Goal: Task Accomplishment & Management: Complete application form

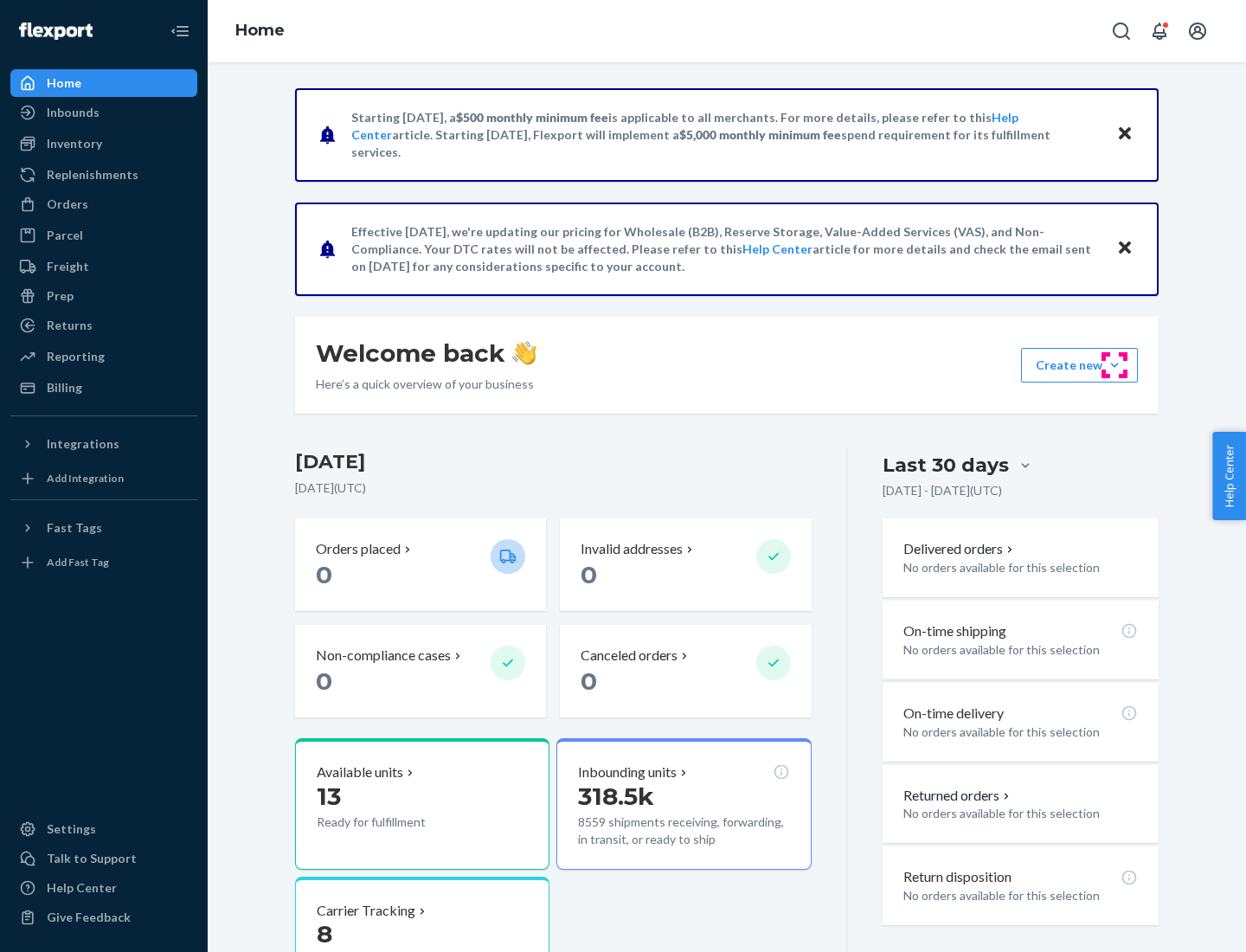
click at [1115, 366] on button "Create new Create new inbound Create new order Create new product" at bounding box center [1080, 365] width 117 height 35
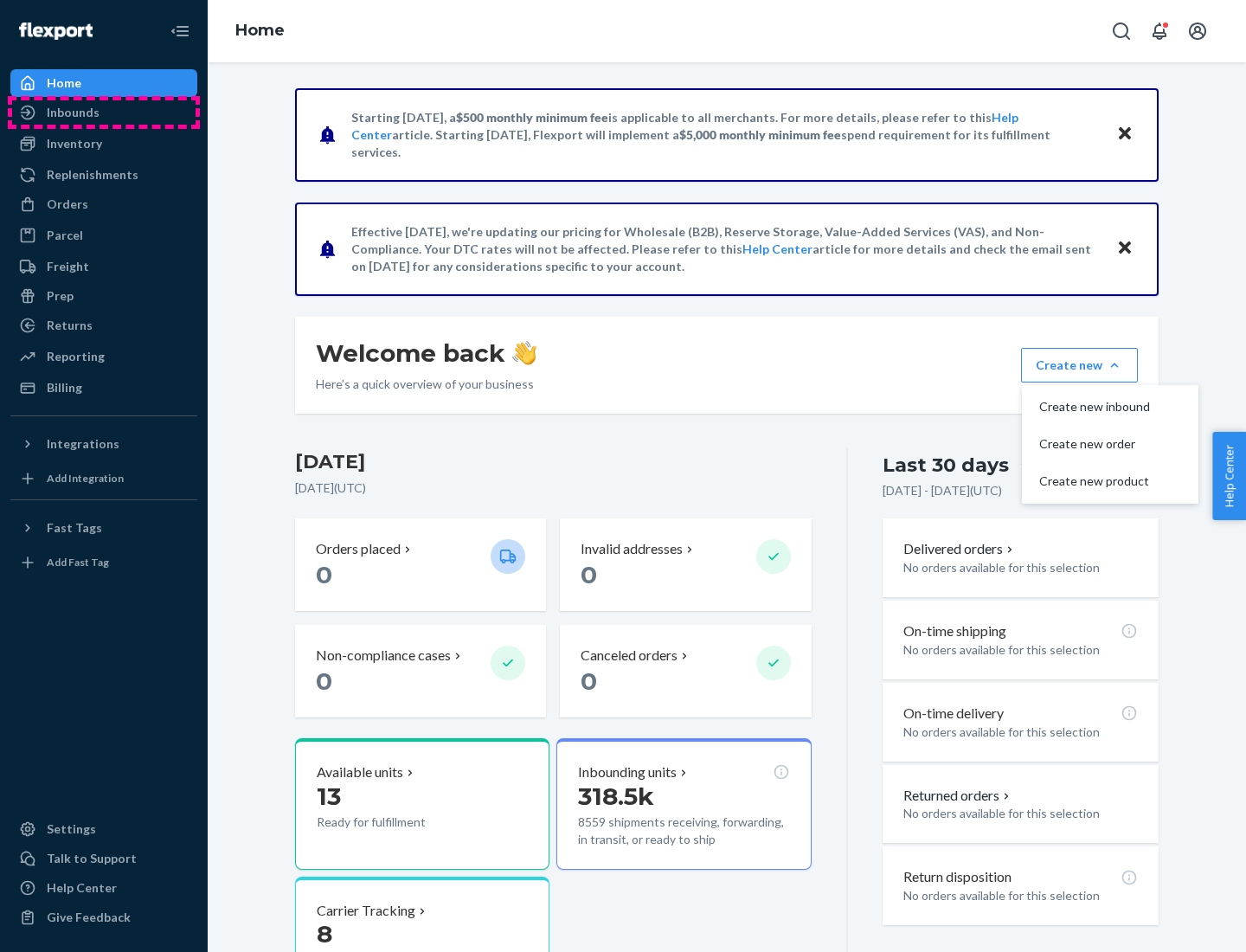
click at [104, 113] on div "Inbounds" at bounding box center [103, 112] width 183 height 24
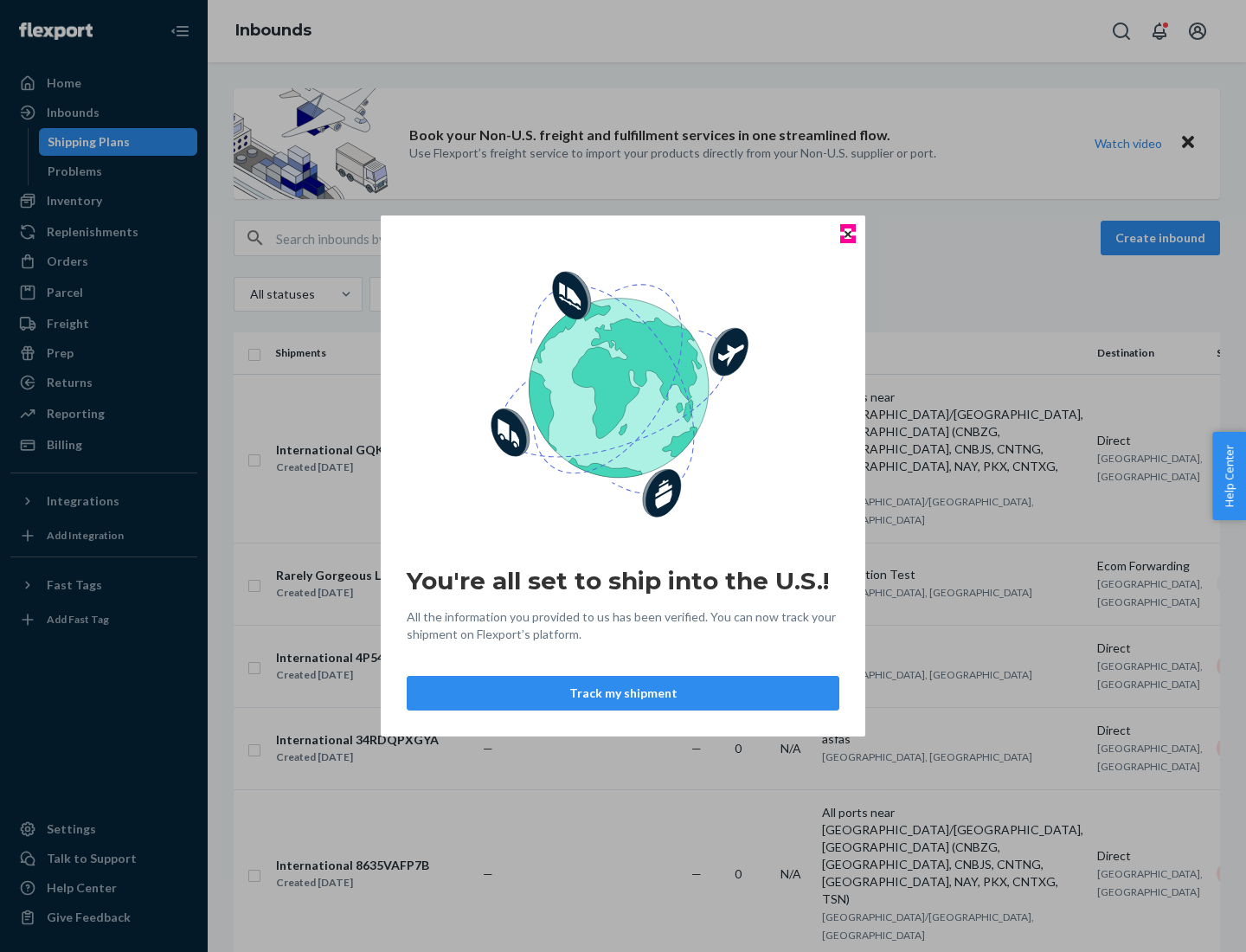
click at [848, 234] on icon "Close" at bounding box center [848, 233] width 7 height 7
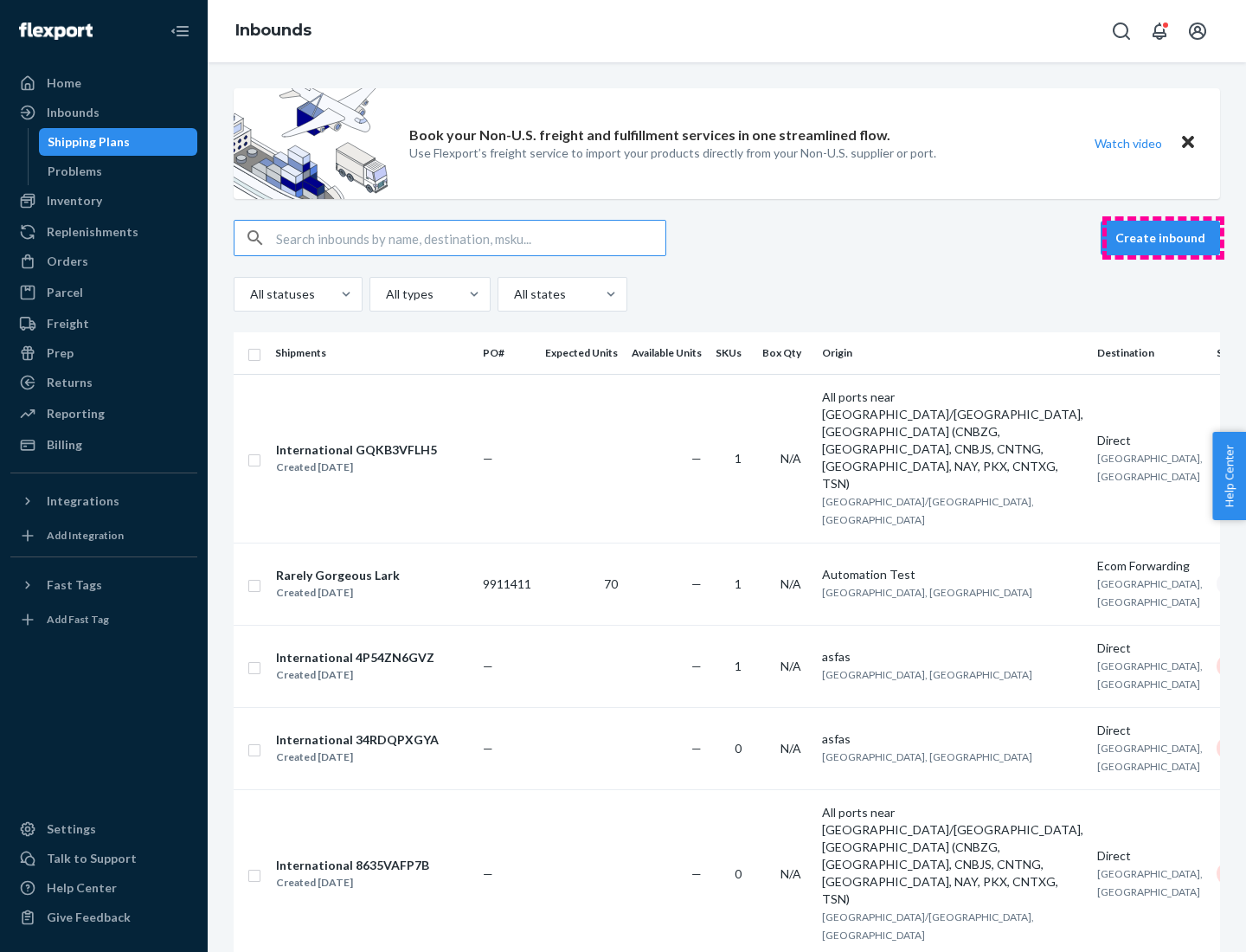
click at [1164, 238] on button "Create inbound" at bounding box center [1161, 238] width 120 height 35
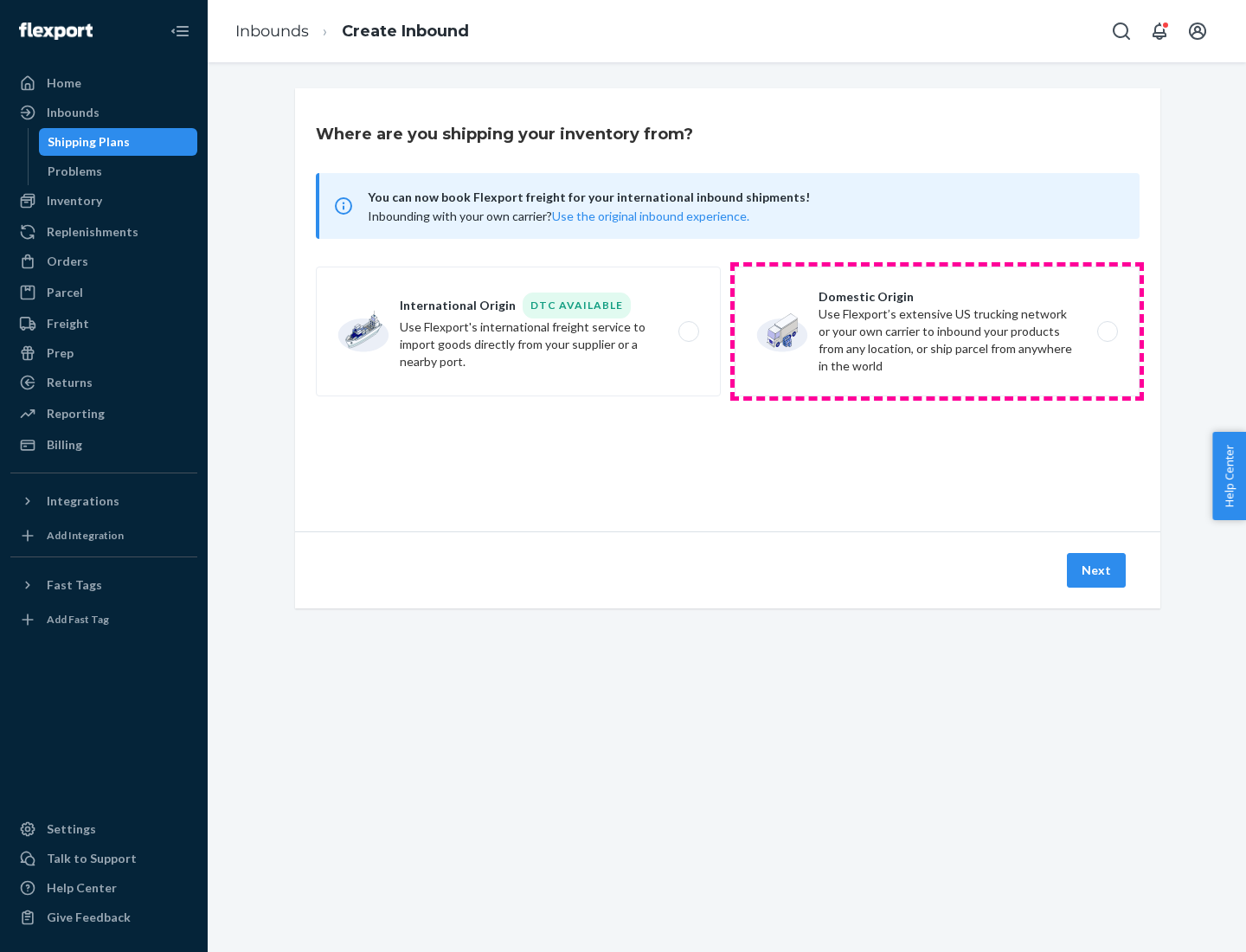
click at [937, 332] on label "Domestic Origin Use Flexport’s extensive US trucking network or your own carrie…" at bounding box center [937, 331] width 405 height 130
click at [1107, 332] on input "Domestic Origin Use Flexport’s extensive US trucking network or your own carrie…" at bounding box center [1112, 331] width 11 height 11
radio input "true"
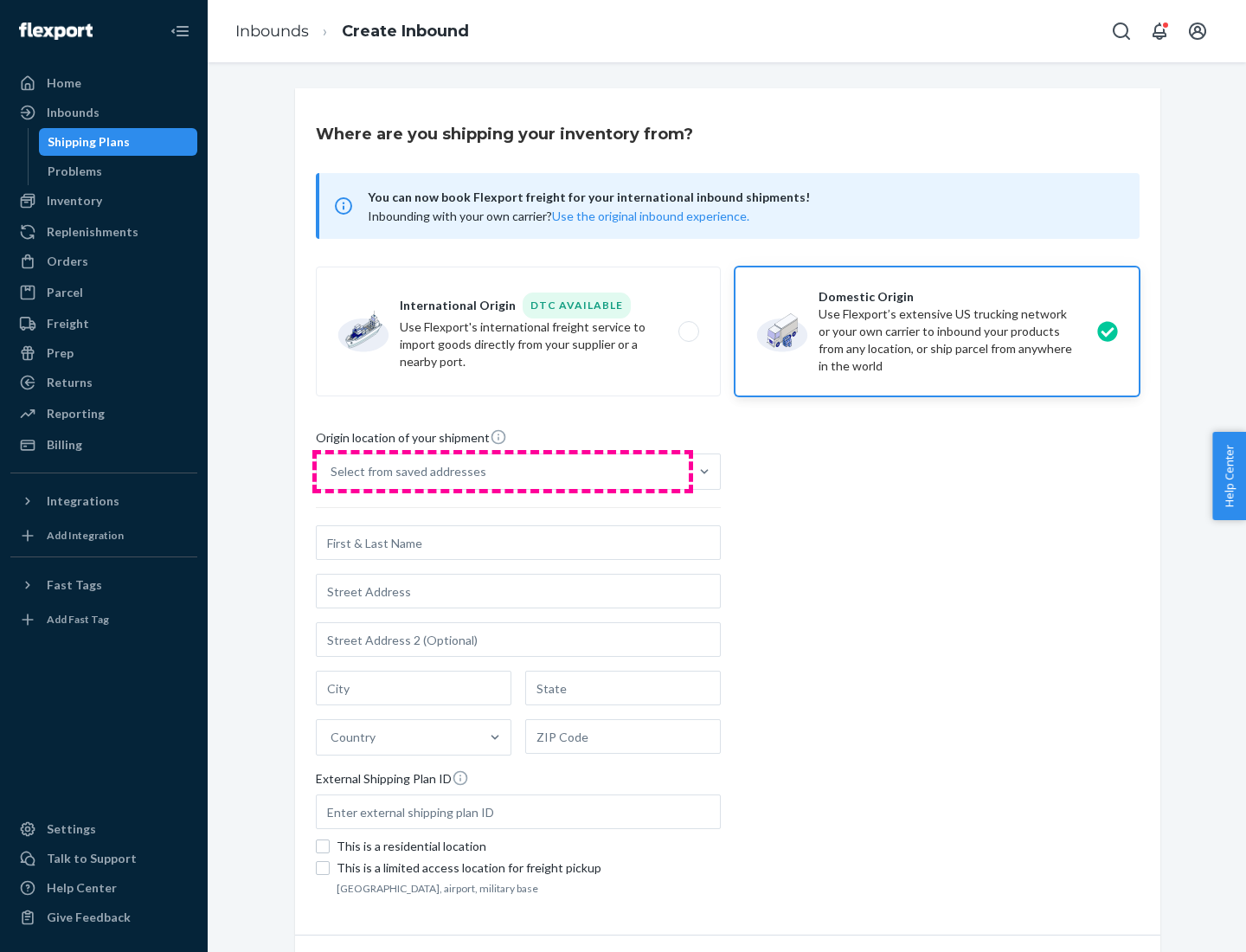
click at [503, 472] on div "Select from saved addresses" at bounding box center [503, 472] width 372 height 35
click at [333, 472] on input "Select from saved addresses" at bounding box center [332, 472] width 2 height 17
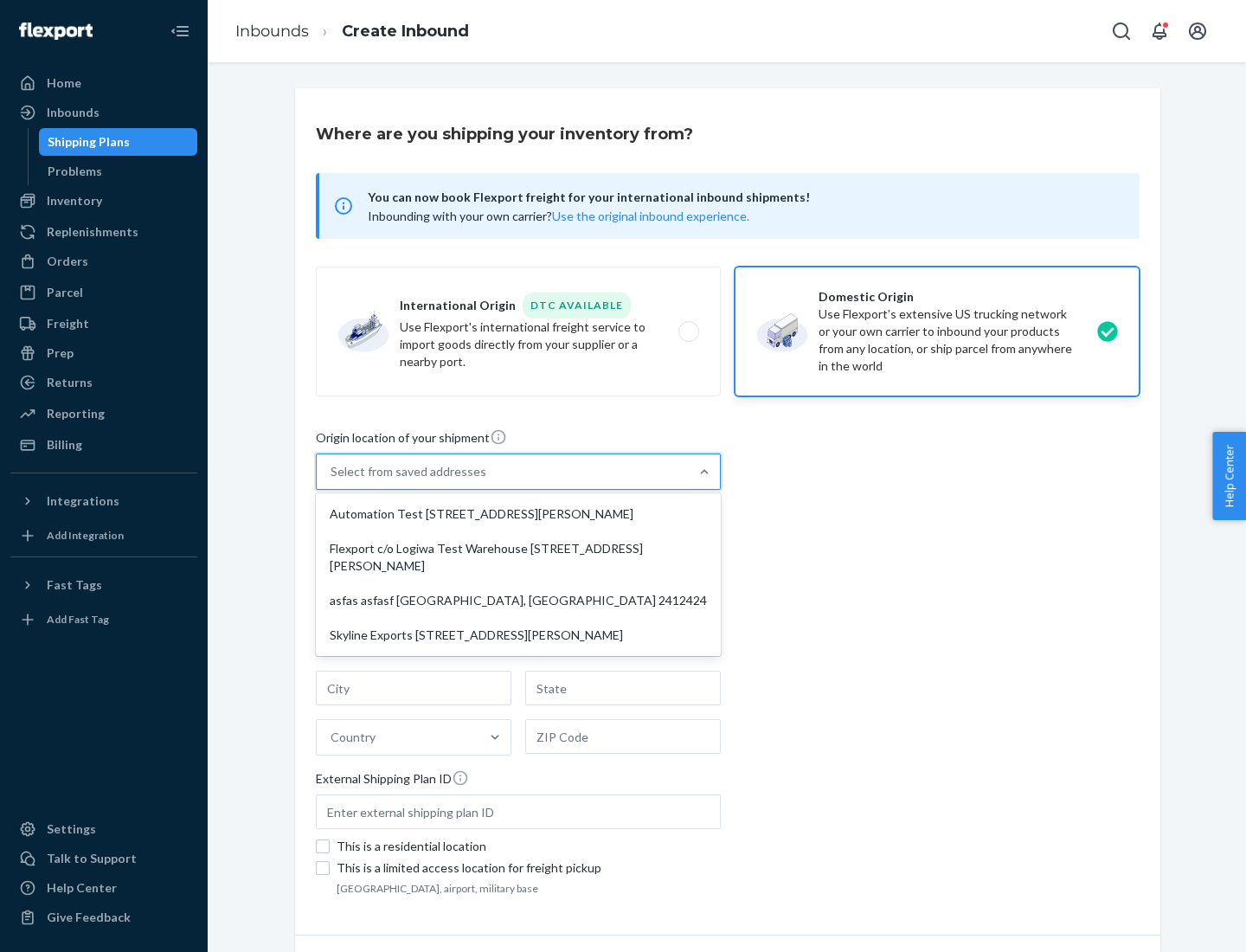
scroll to position [7, 0]
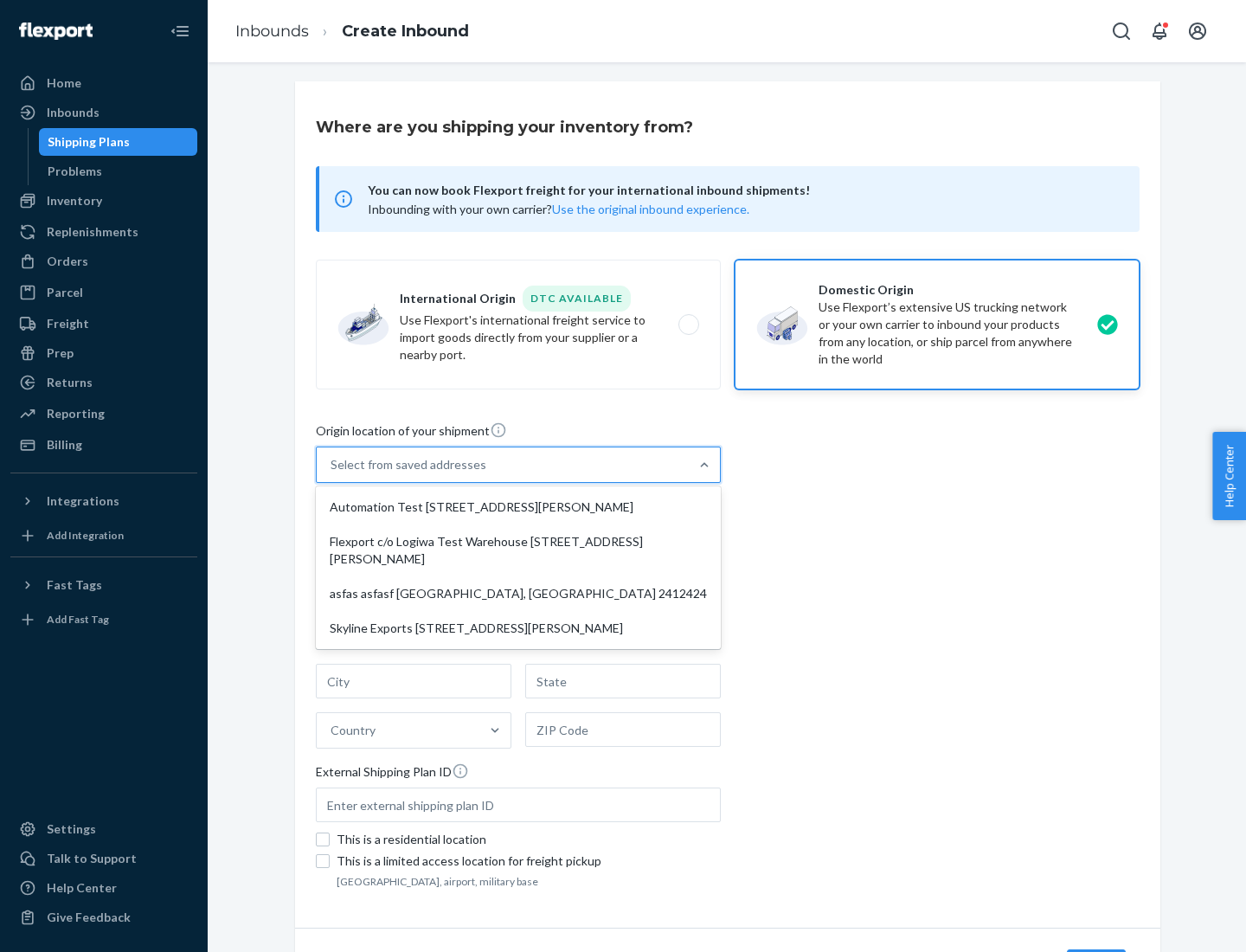
click at [518, 507] on div "Automation Test [STREET_ADDRESS][PERSON_NAME]" at bounding box center [518, 507] width 398 height 35
click at [333, 474] on input "option Automation Test [STREET_ADDRESS][PERSON_NAME] focused, 1 of 4. 4 results…" at bounding box center [332, 465] width 2 height 17
type input "Automation Test"
type input "9th Floor"
type input "[GEOGRAPHIC_DATA]"
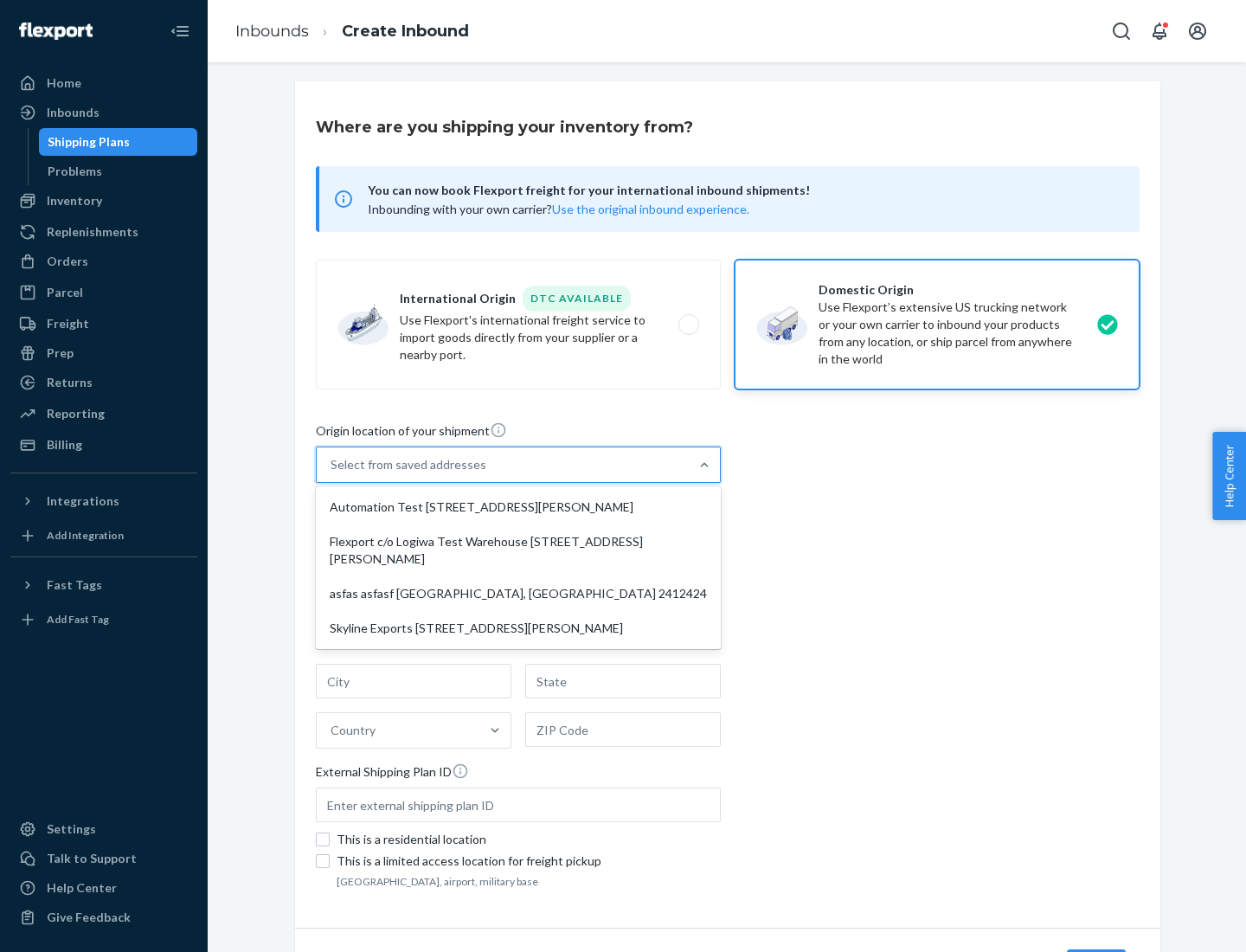
type input "CA"
type input "94104"
type input "[STREET_ADDRESS][PERSON_NAME]"
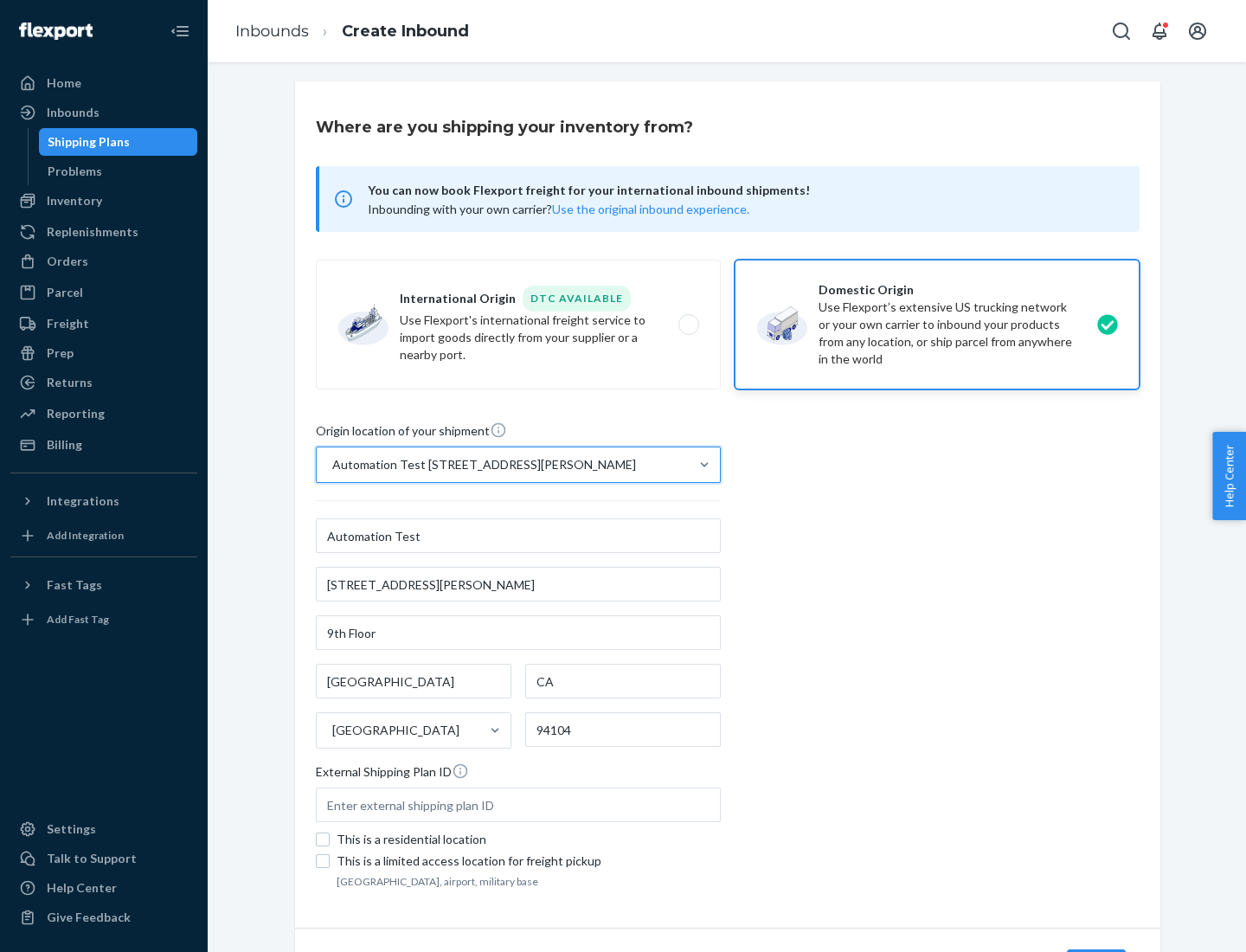
scroll to position [101, 0]
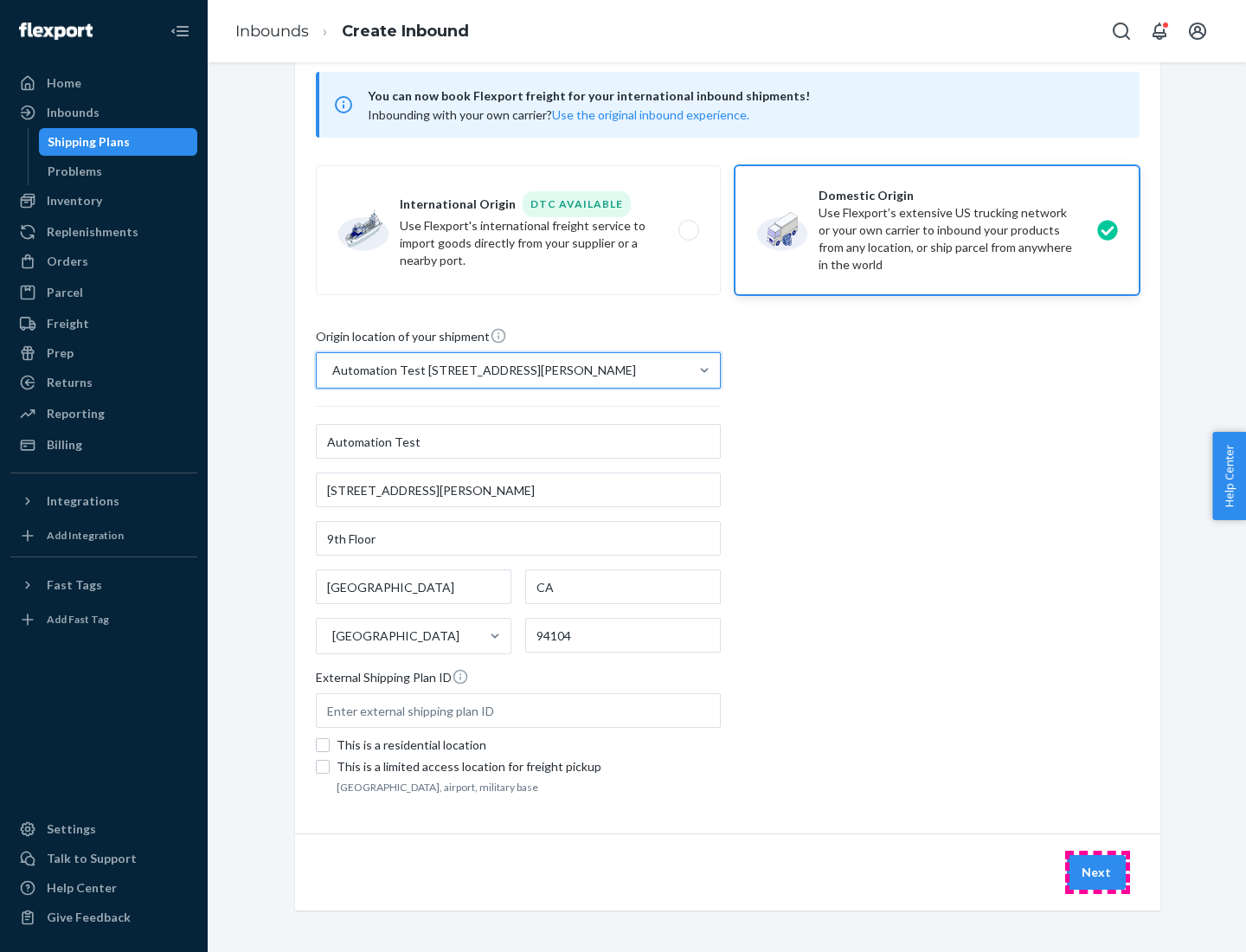
click at [1097, 873] on button "Next" at bounding box center [1096, 872] width 58 height 35
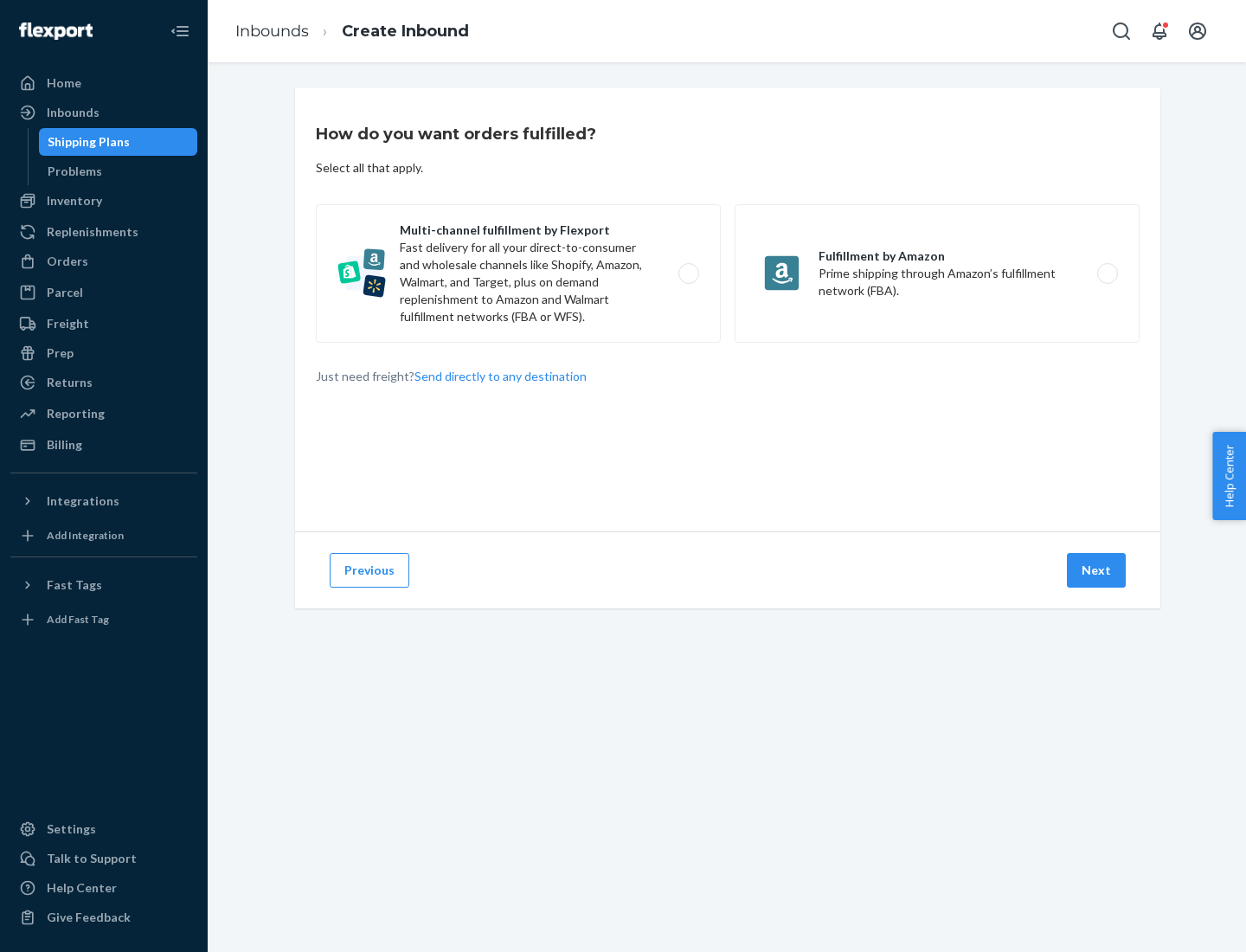
click at [518, 273] on label "Multi-channel fulfillment by Flexport Fast delivery for all your direct-to-cons…" at bounding box center [518, 273] width 405 height 139
click at [688, 273] on input "Multi-channel fulfillment by Flexport Fast delivery for all your direct-to-cons…" at bounding box center [693, 273] width 11 height 11
radio input "true"
click at [1097, 571] on button "Next" at bounding box center [1096, 570] width 58 height 35
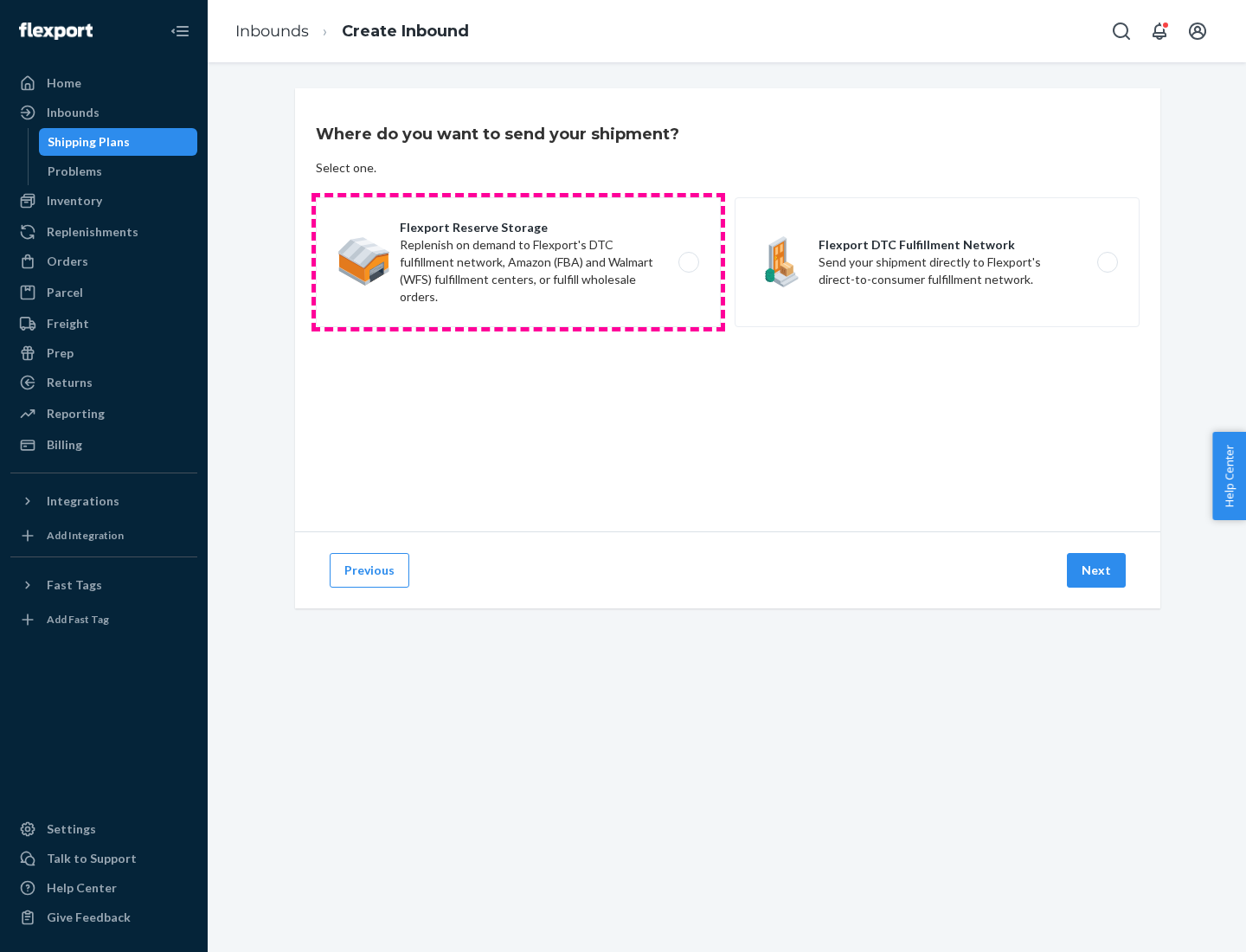
click at [518, 263] on label "Flexport Reserve Storage Replenish on demand to Flexport's DTC fulfillment netw…" at bounding box center [518, 262] width 405 height 130
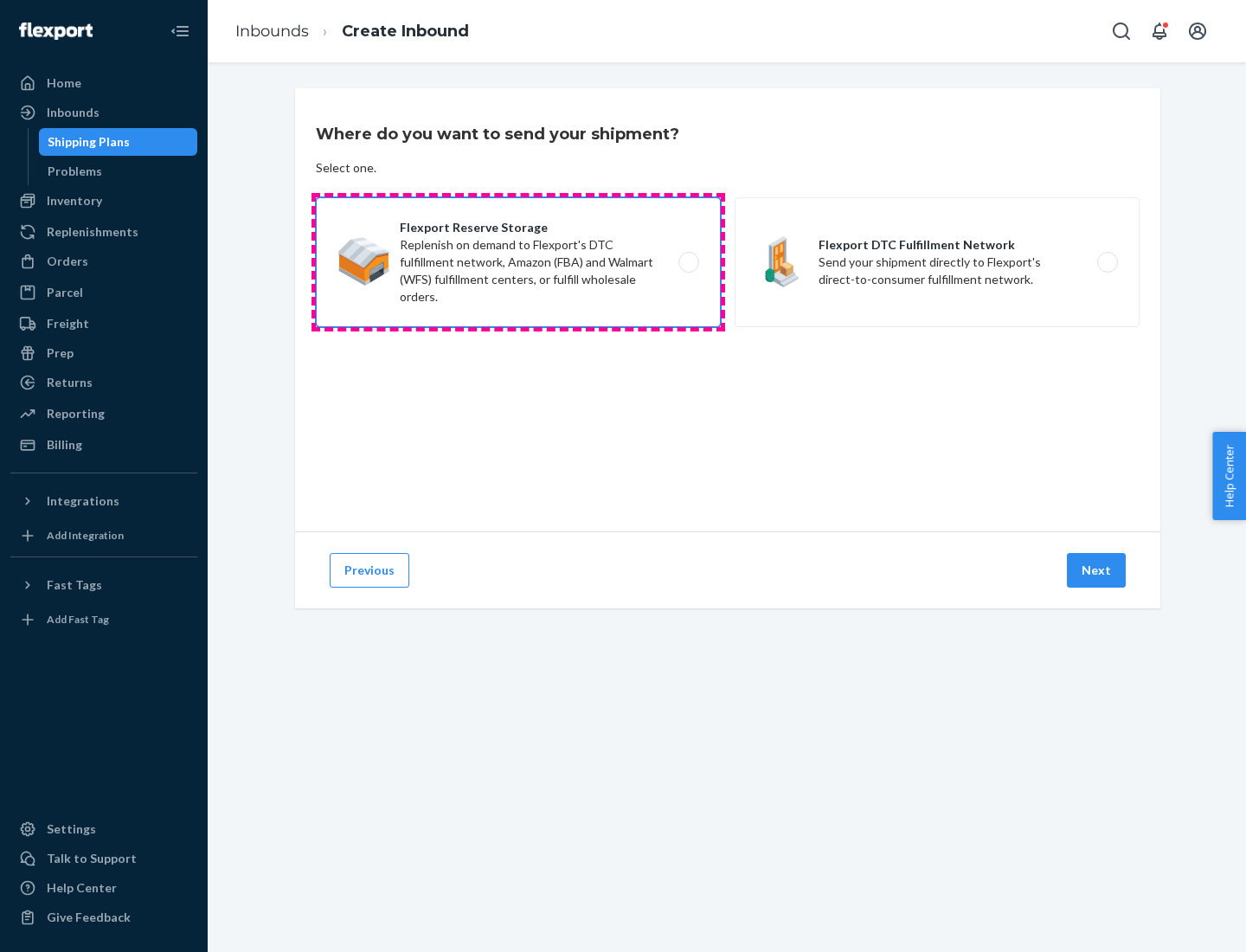
click at [688, 263] on input "Flexport Reserve Storage Replenish on demand to Flexport's DTC fulfillment netw…" at bounding box center [693, 263] width 11 height 11
radio input "true"
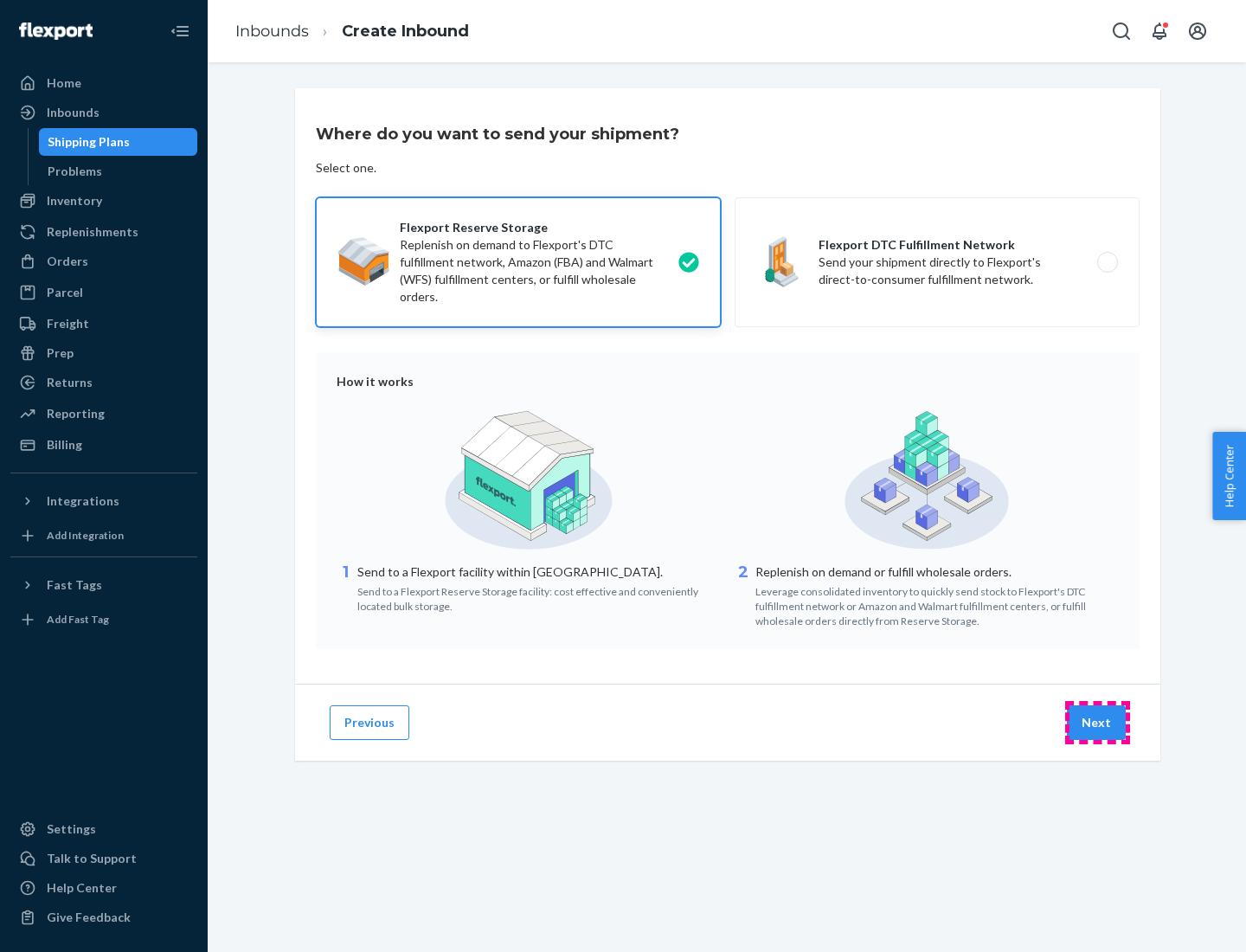
click at [1097, 723] on button "Next" at bounding box center [1096, 722] width 58 height 35
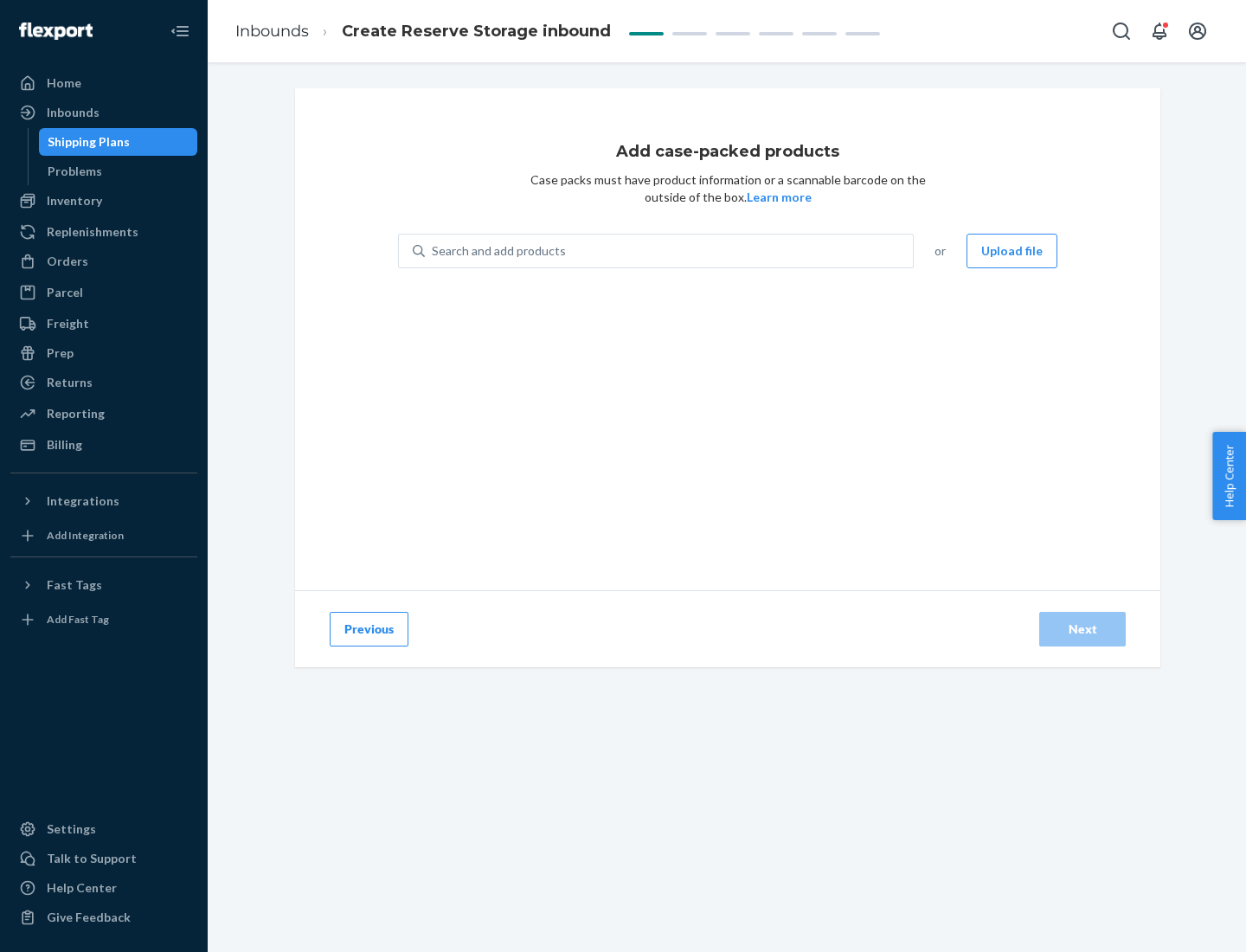
click at [670, 251] on div "Search and add products" at bounding box center [669, 251] width 488 height 31
click at [434, 251] on input "Search and add products" at bounding box center [433, 251] width 2 height 17
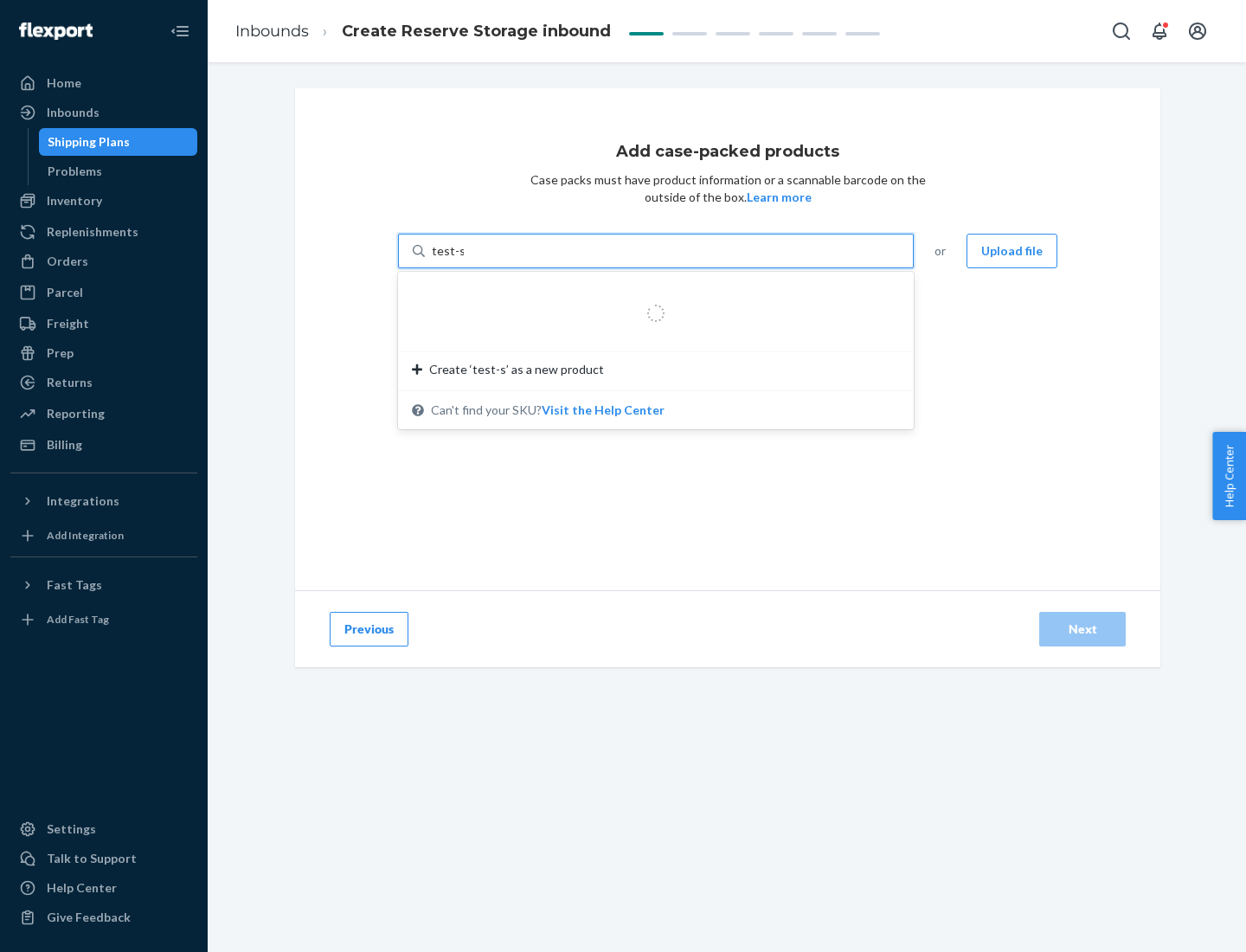
type input "test-syn"
click at [650, 292] on div "test - syn - test" at bounding box center [649, 292] width 474 height 17
click at [477, 260] on input "test-syn" at bounding box center [454, 251] width 45 height 17
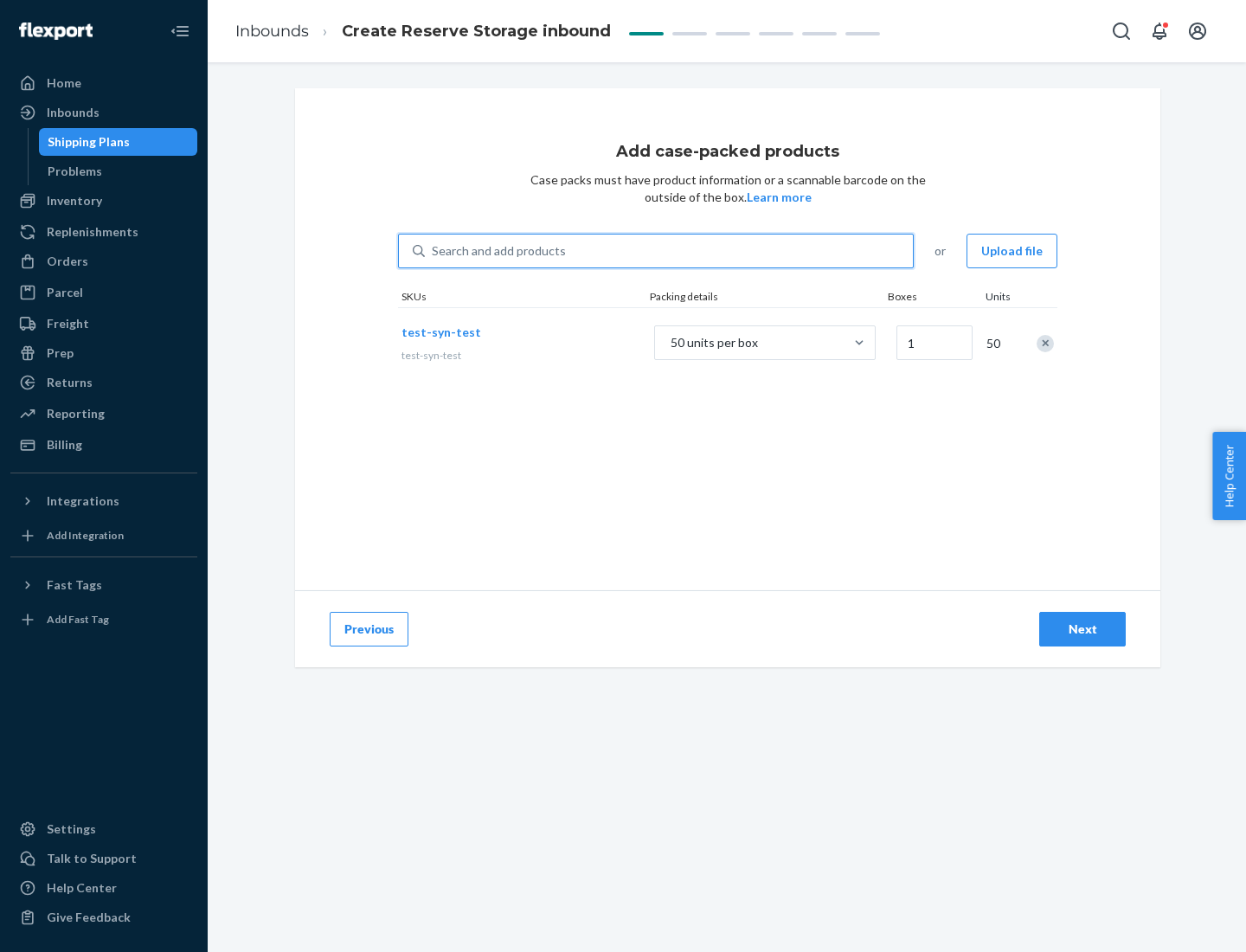
type input "1"
click at [1083, 629] on div "Next" at bounding box center [1083, 629] width 57 height 17
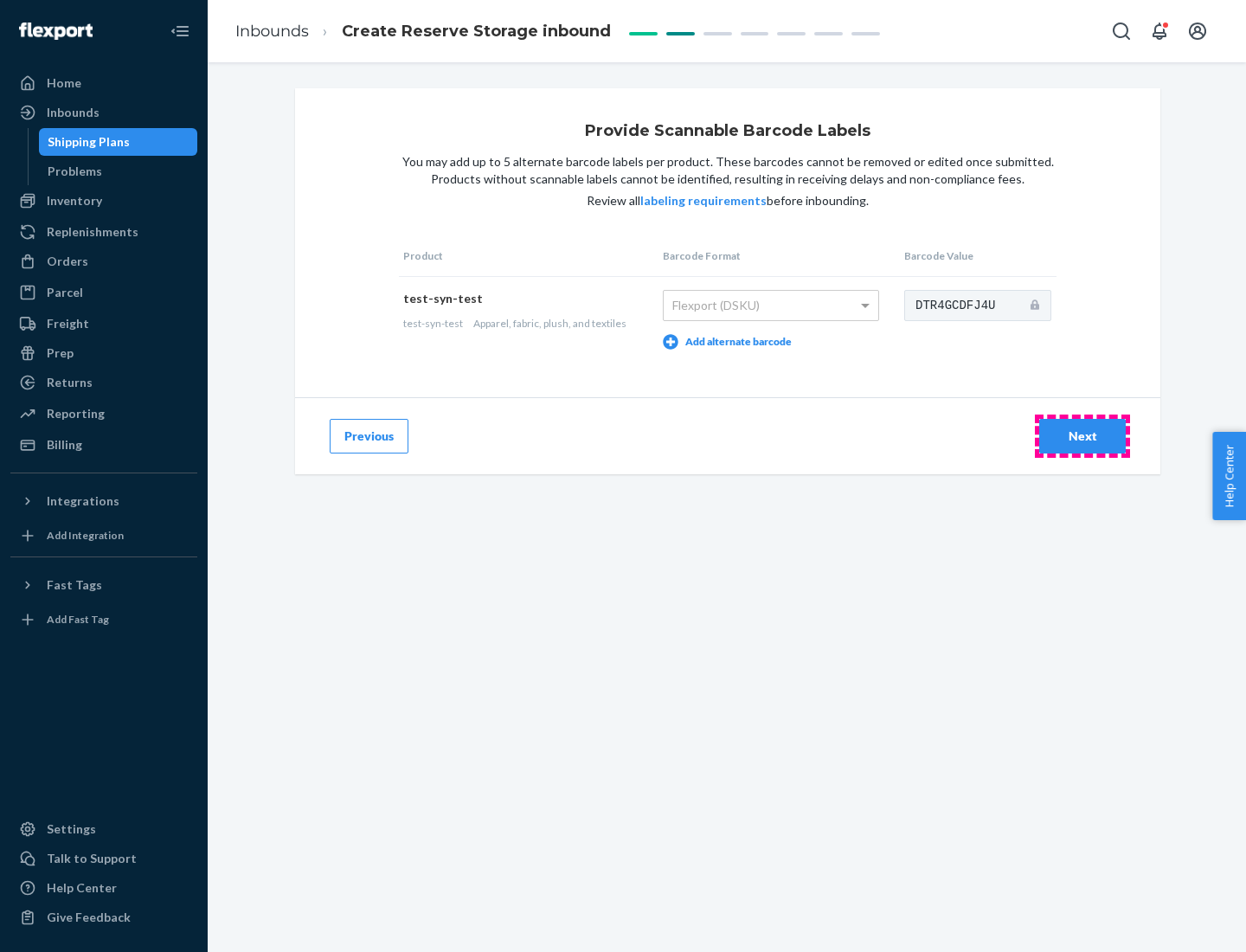
click at [1083, 436] on div "Next" at bounding box center [1083, 436] width 57 height 17
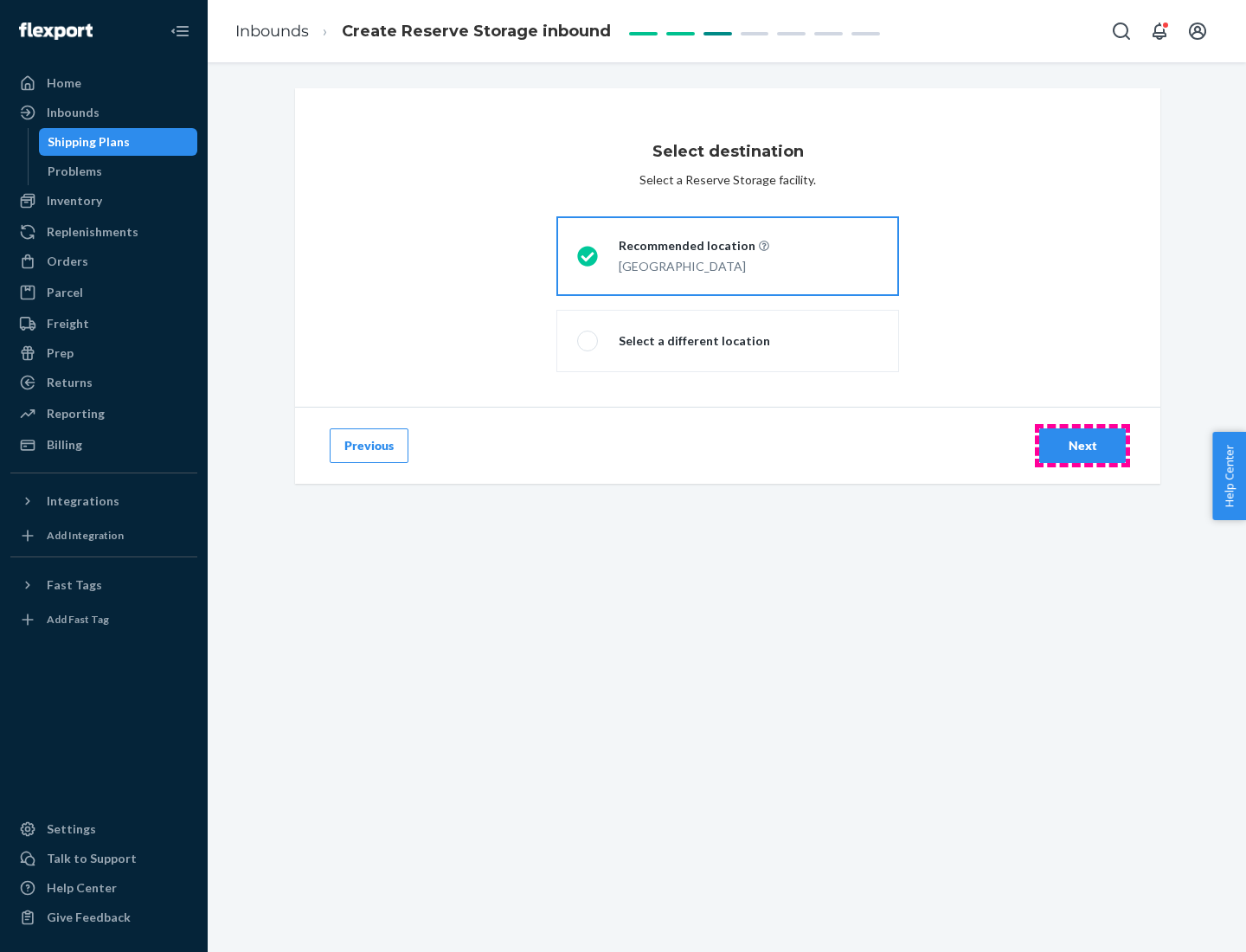
click at [1083, 446] on div "Next" at bounding box center [1083, 445] width 57 height 17
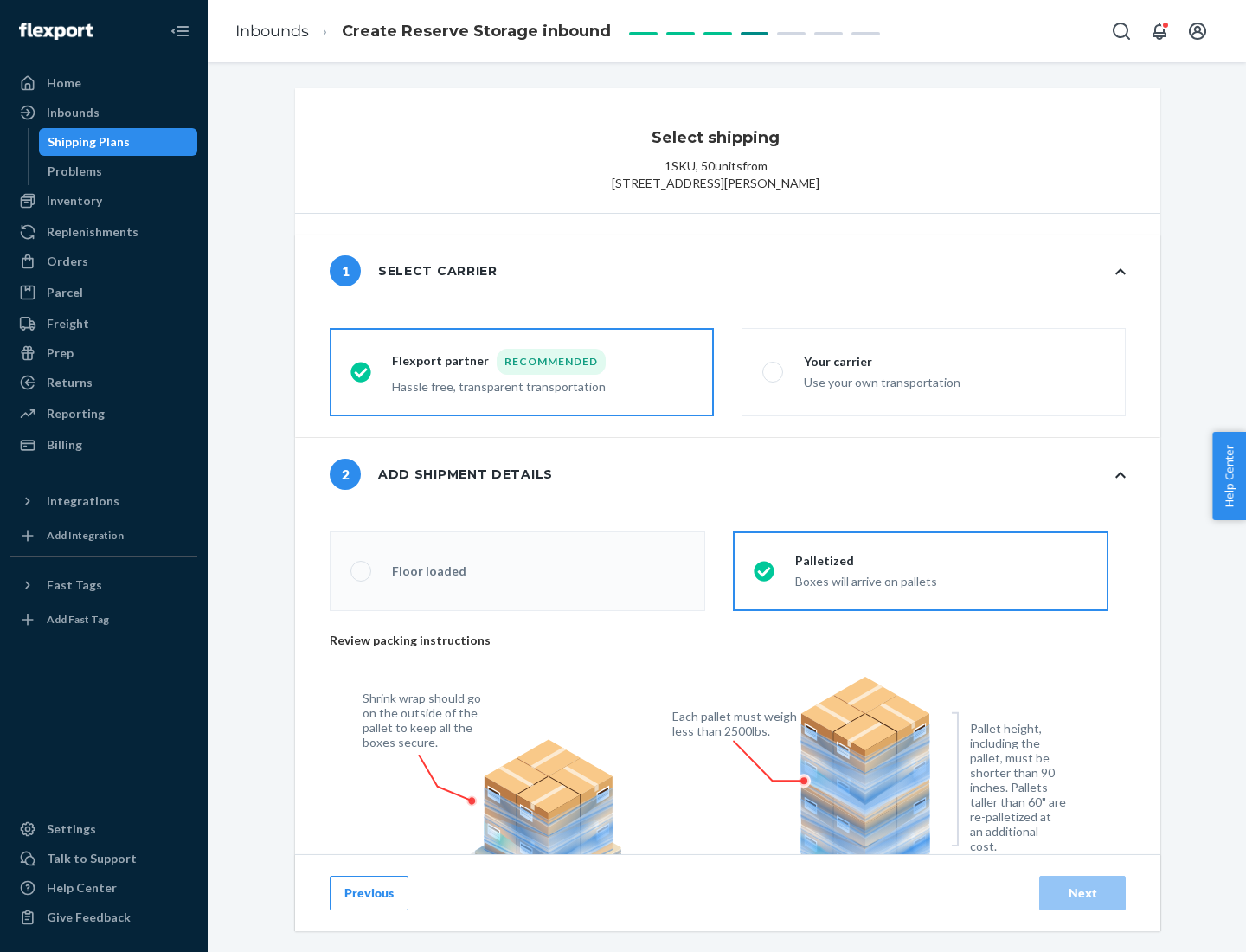
radio input "false"
type input "1"
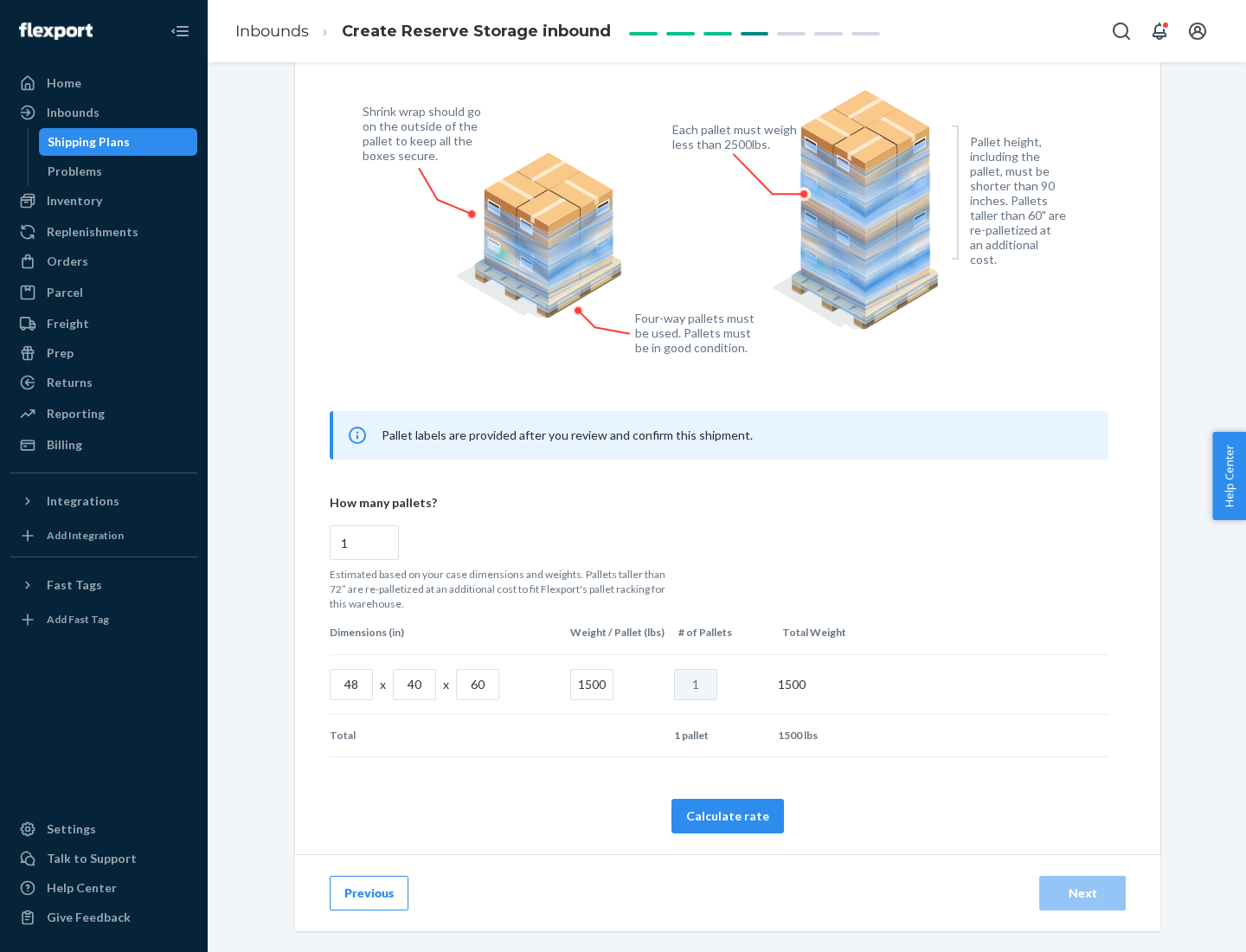
click at [728, 815] on button "Calculate rate" at bounding box center [728, 816] width 113 height 35
radio input "false"
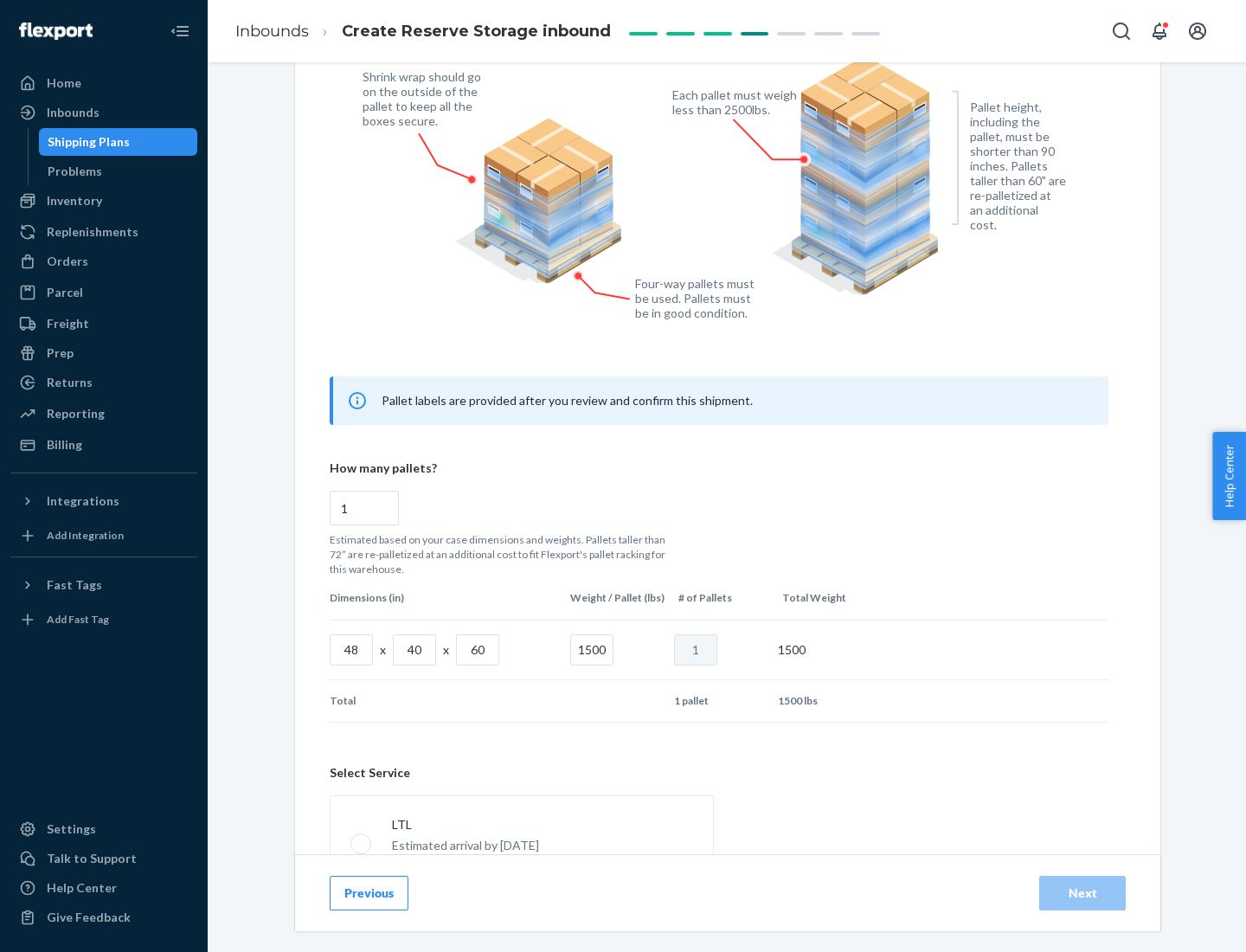
scroll to position [766, 0]
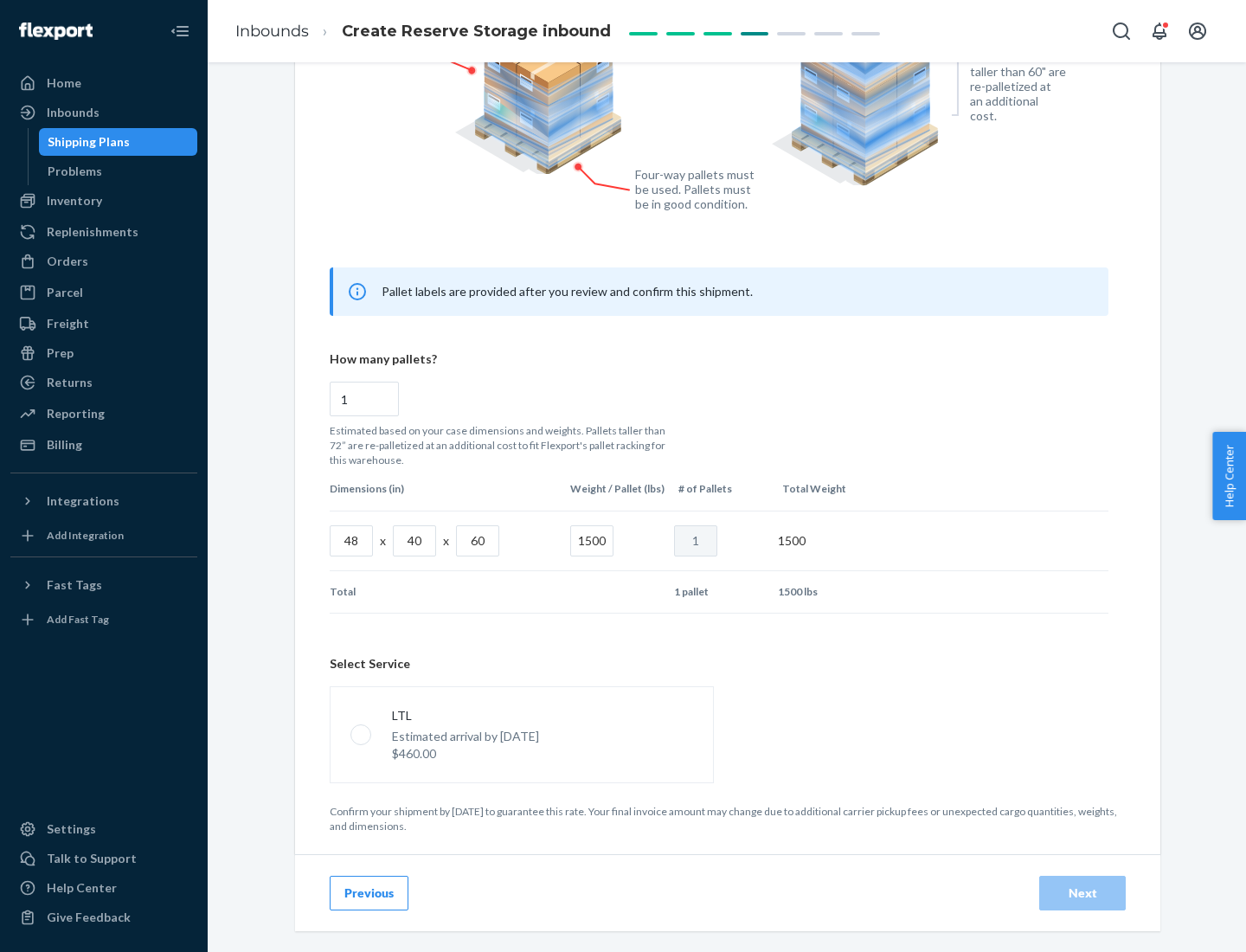
click at [521, 734] on p "Estimated arrival by [DATE]" at bounding box center [466, 736] width 148 height 17
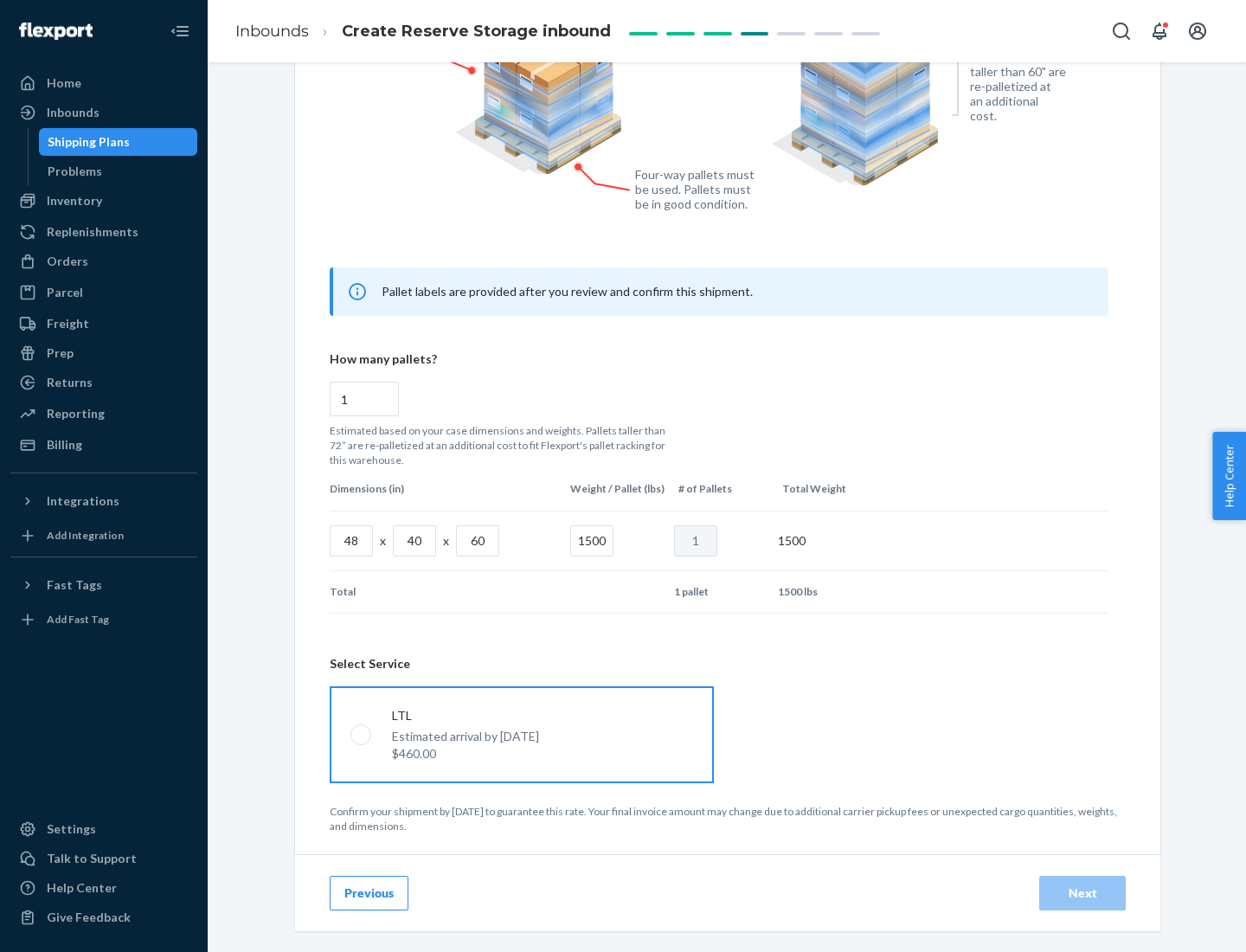
click at [362, 734] on input "LTL Estimated arrival by [DATE] $460.00" at bounding box center [356, 734] width 11 height 11
radio input "true"
radio input "false"
click at [1083, 893] on div "Next" at bounding box center [1083, 893] width 57 height 17
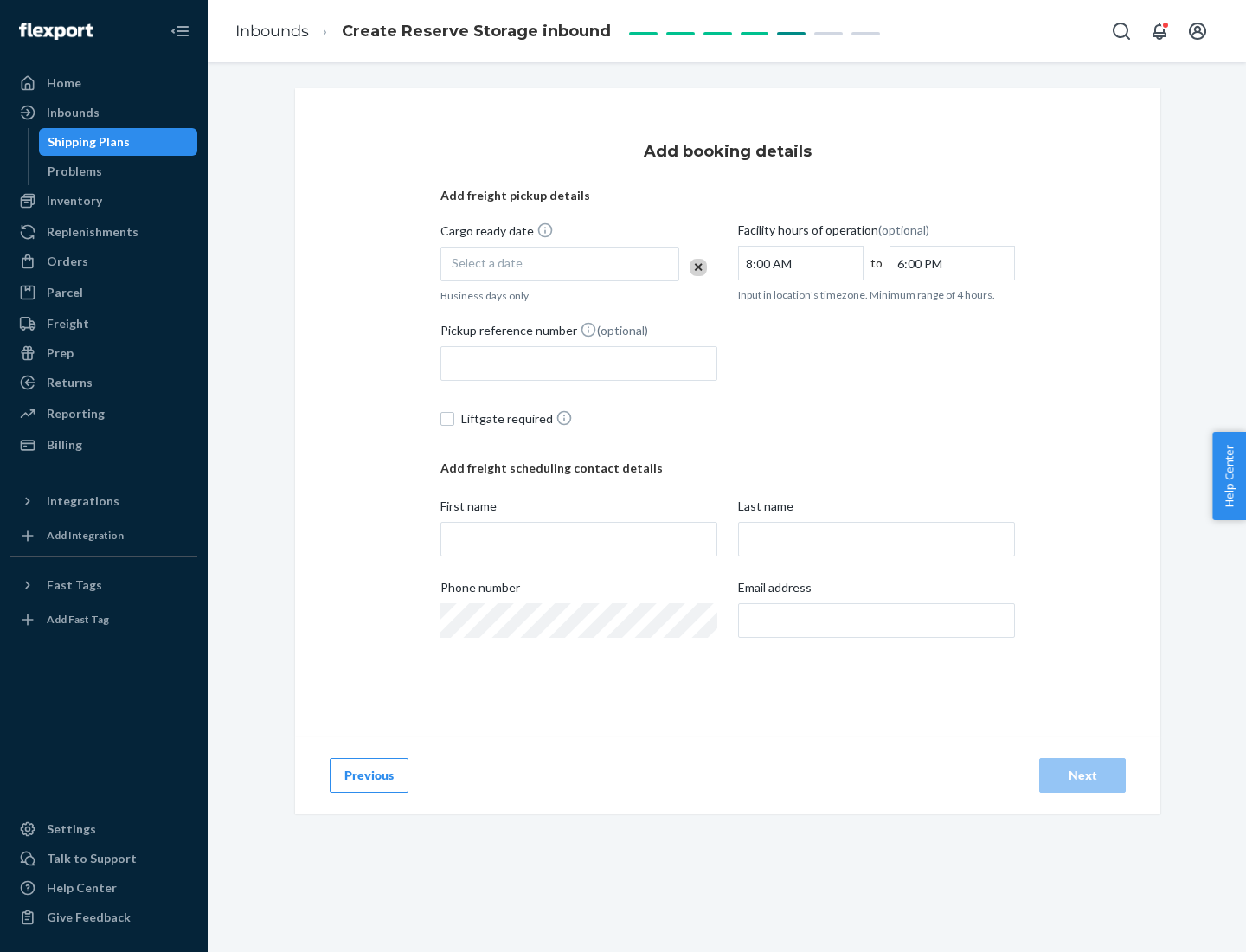
click at [560, 264] on div "Select a date" at bounding box center [560, 264] width 239 height 35
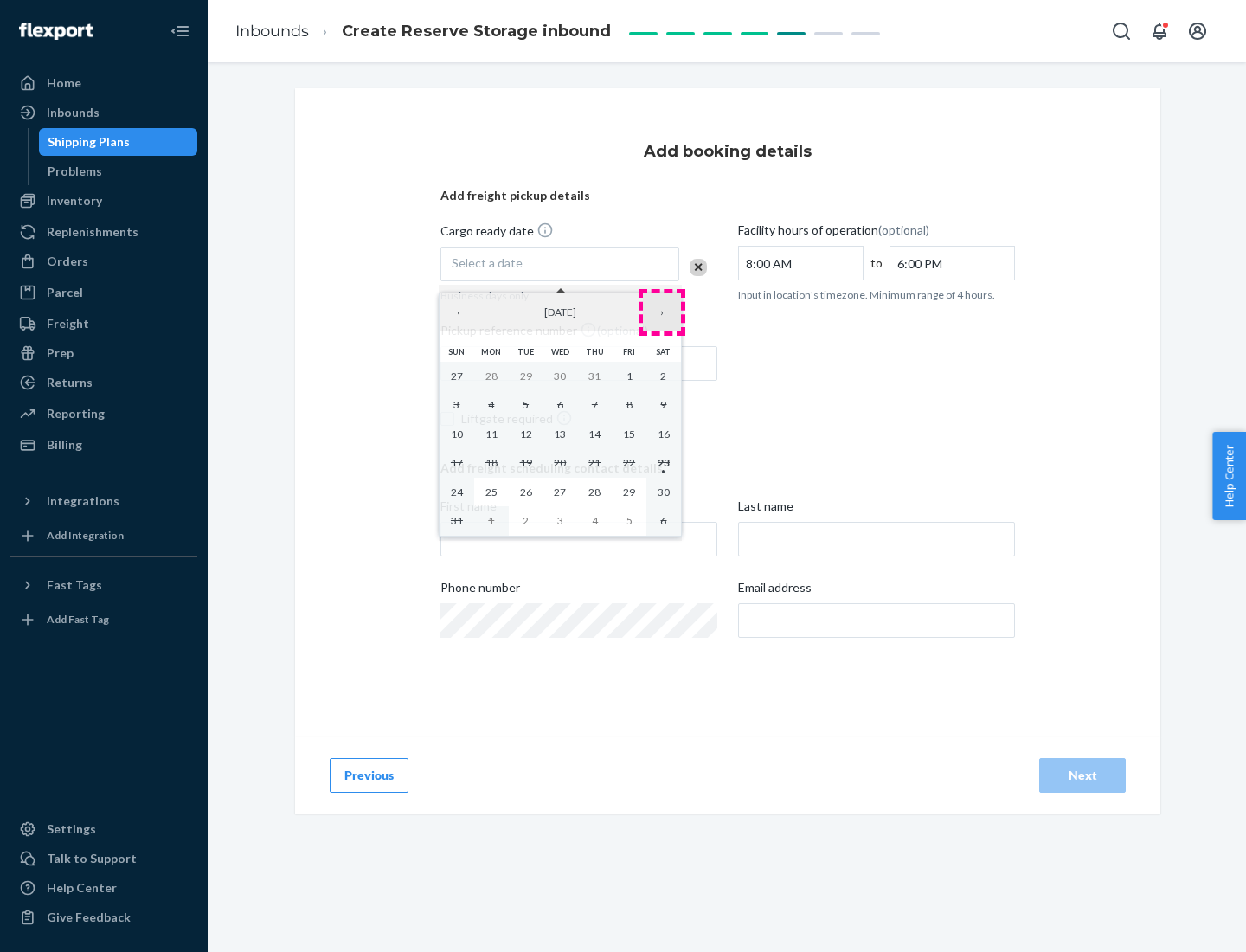
click at [663, 312] on button "›" at bounding box center [662, 312] width 38 height 38
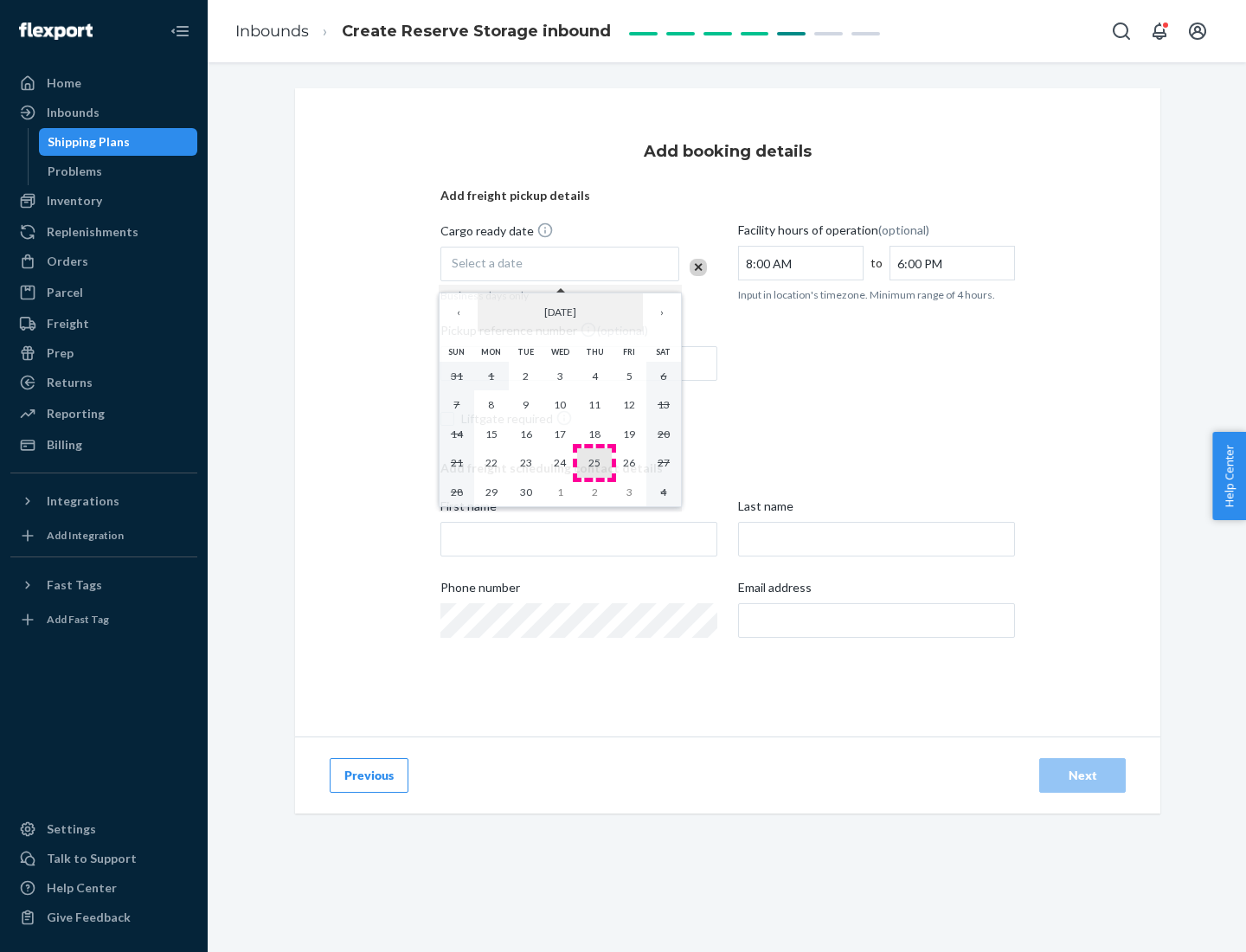
click at [594, 463] on abbr "25" at bounding box center [594, 463] width 12 height 13
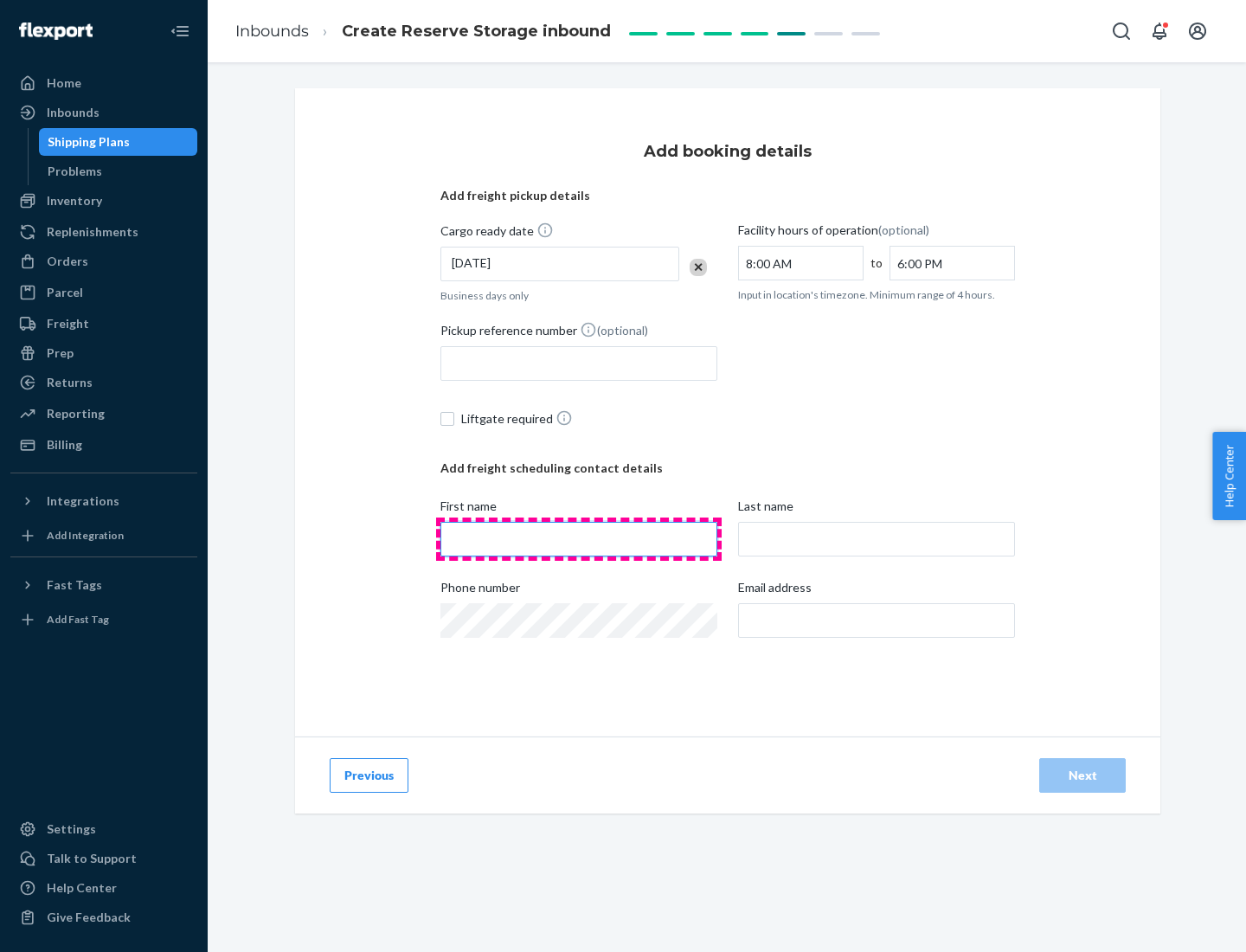
click at [579, 539] on input "First name" at bounding box center [579, 539] width 277 height 35
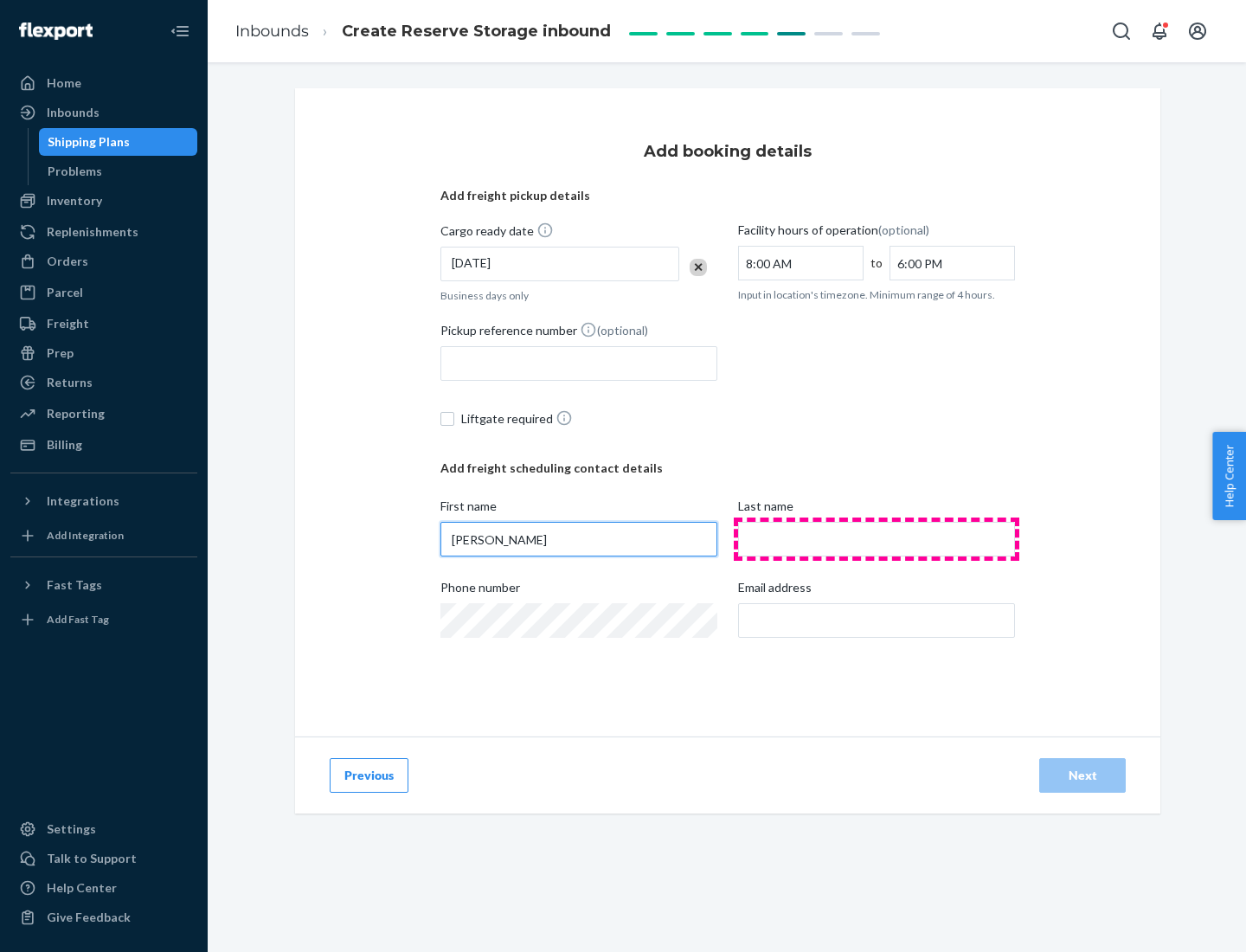
type input "[PERSON_NAME]"
click at [877, 539] on input "Last name" at bounding box center [877, 539] width 277 height 35
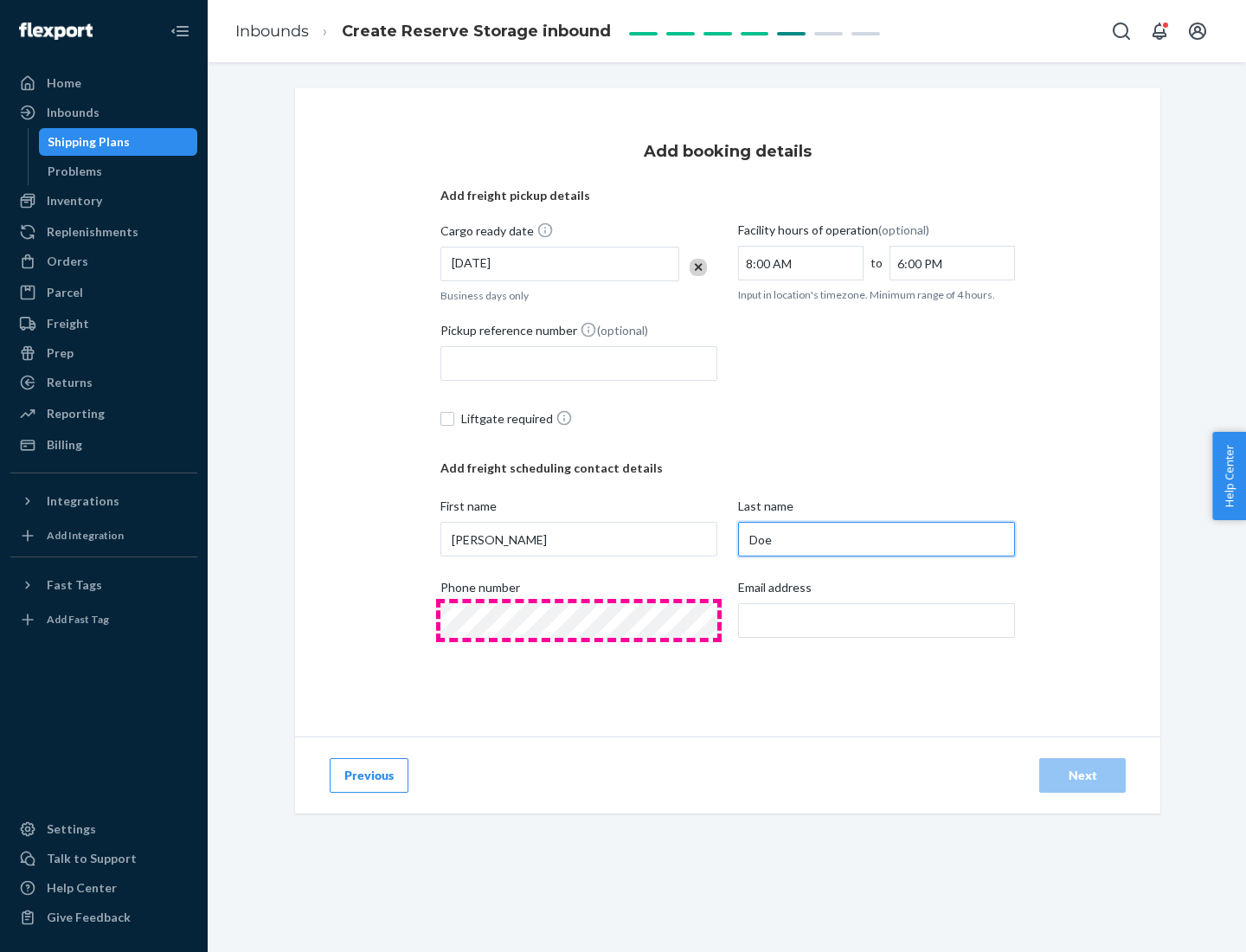
type input "Doe"
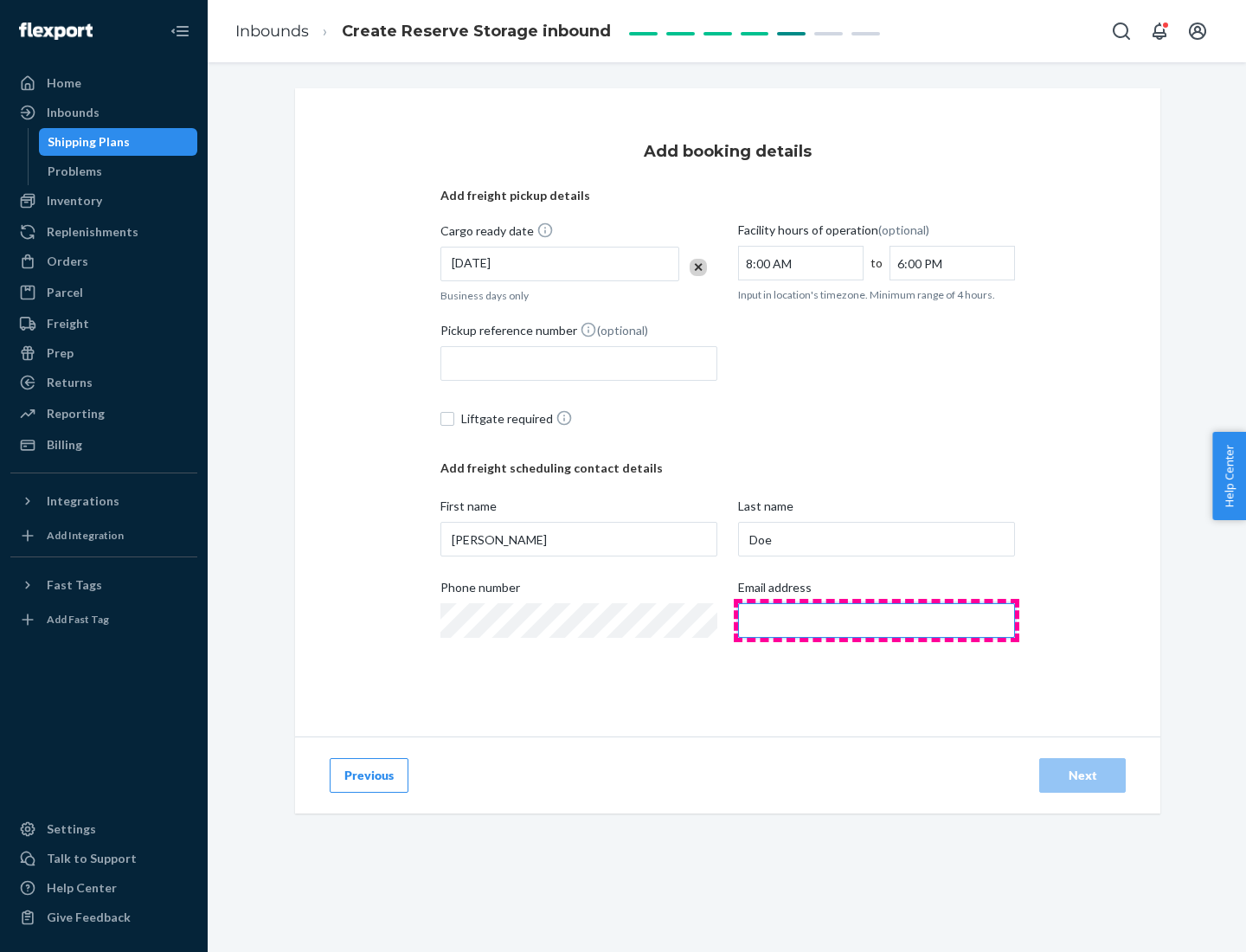
click at [877, 621] on input "Email address" at bounding box center [877, 620] width 277 height 35
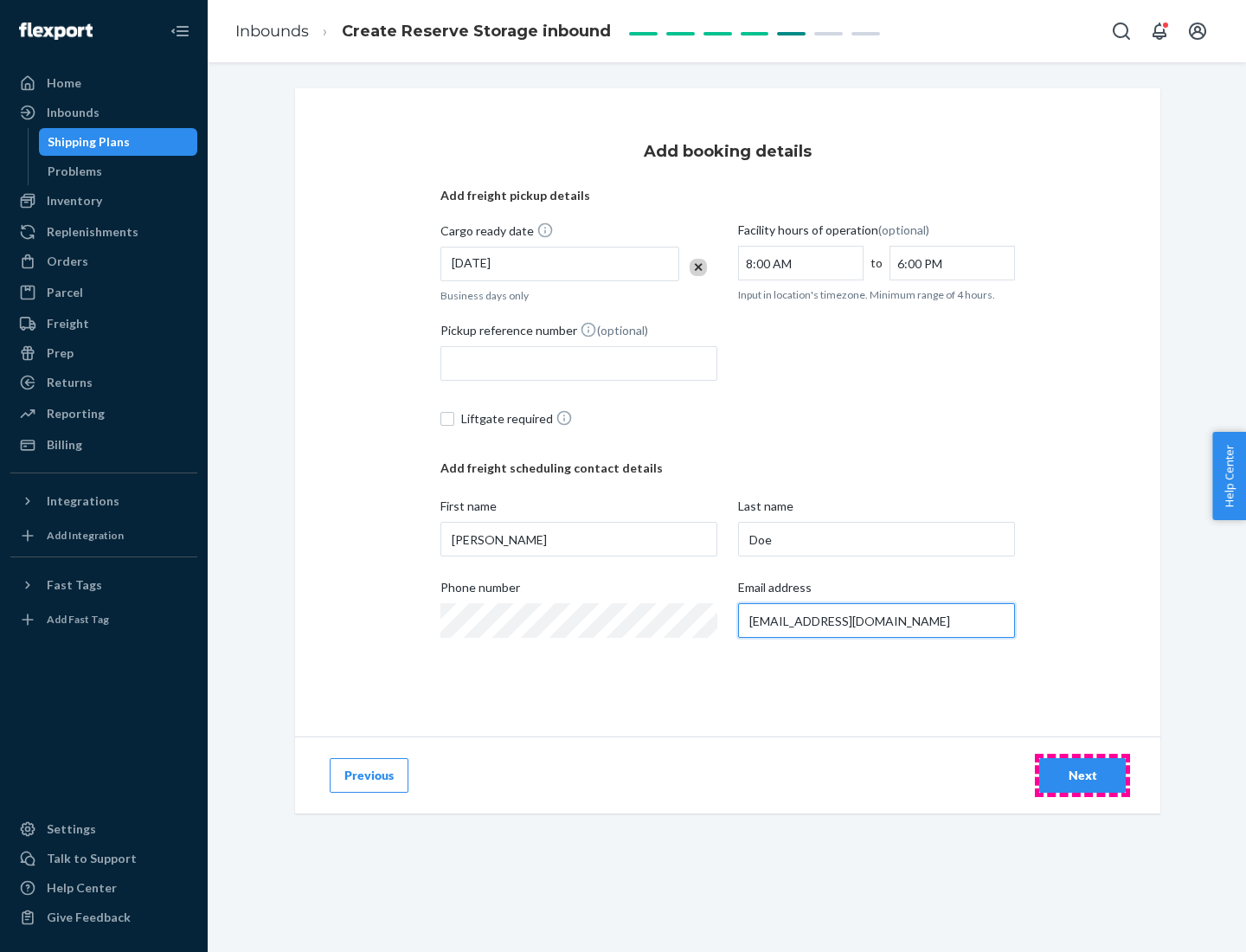
type input "[EMAIL_ADDRESS][DOMAIN_NAME]"
click at [1083, 776] on div "Next" at bounding box center [1083, 775] width 57 height 17
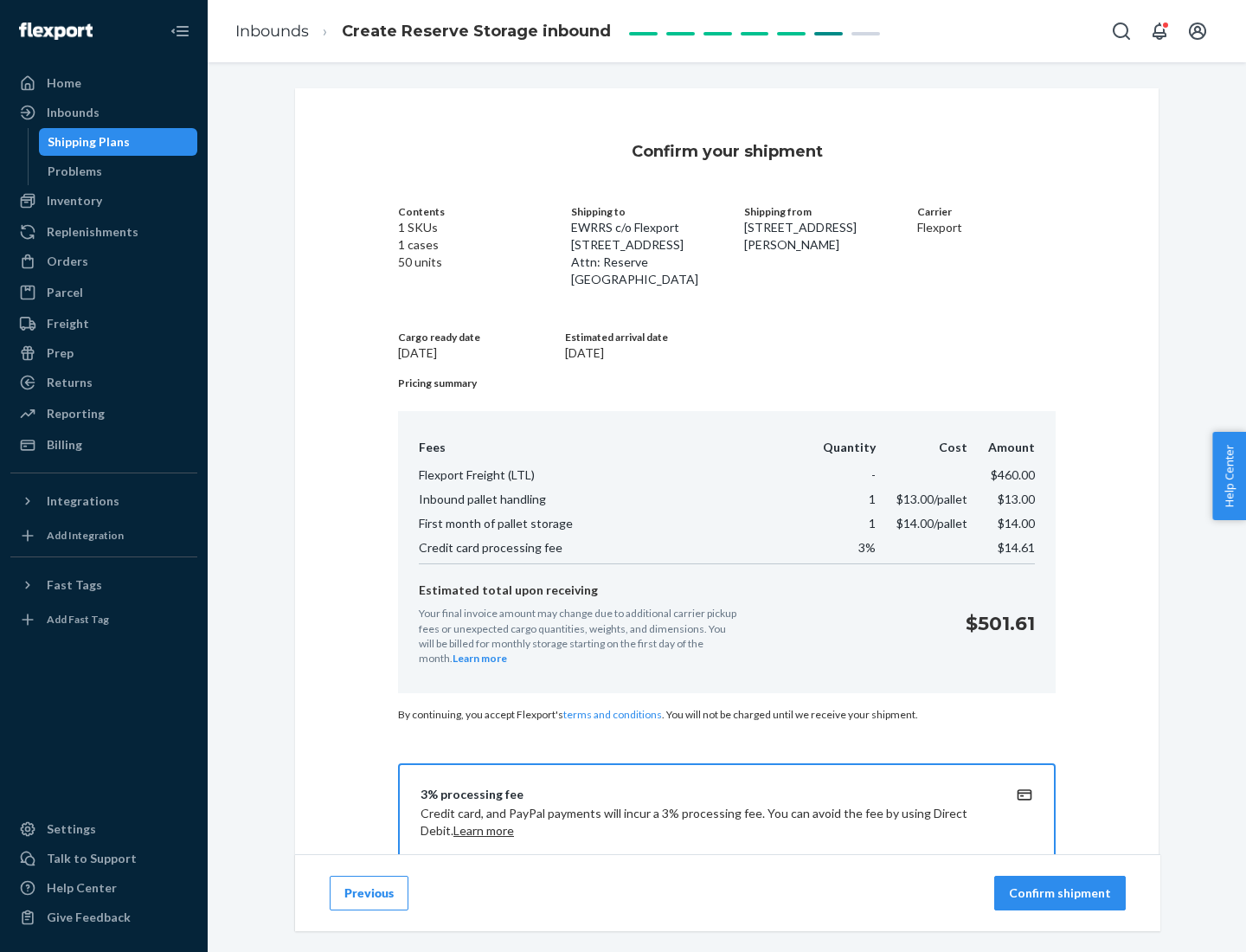
scroll to position [250, 0]
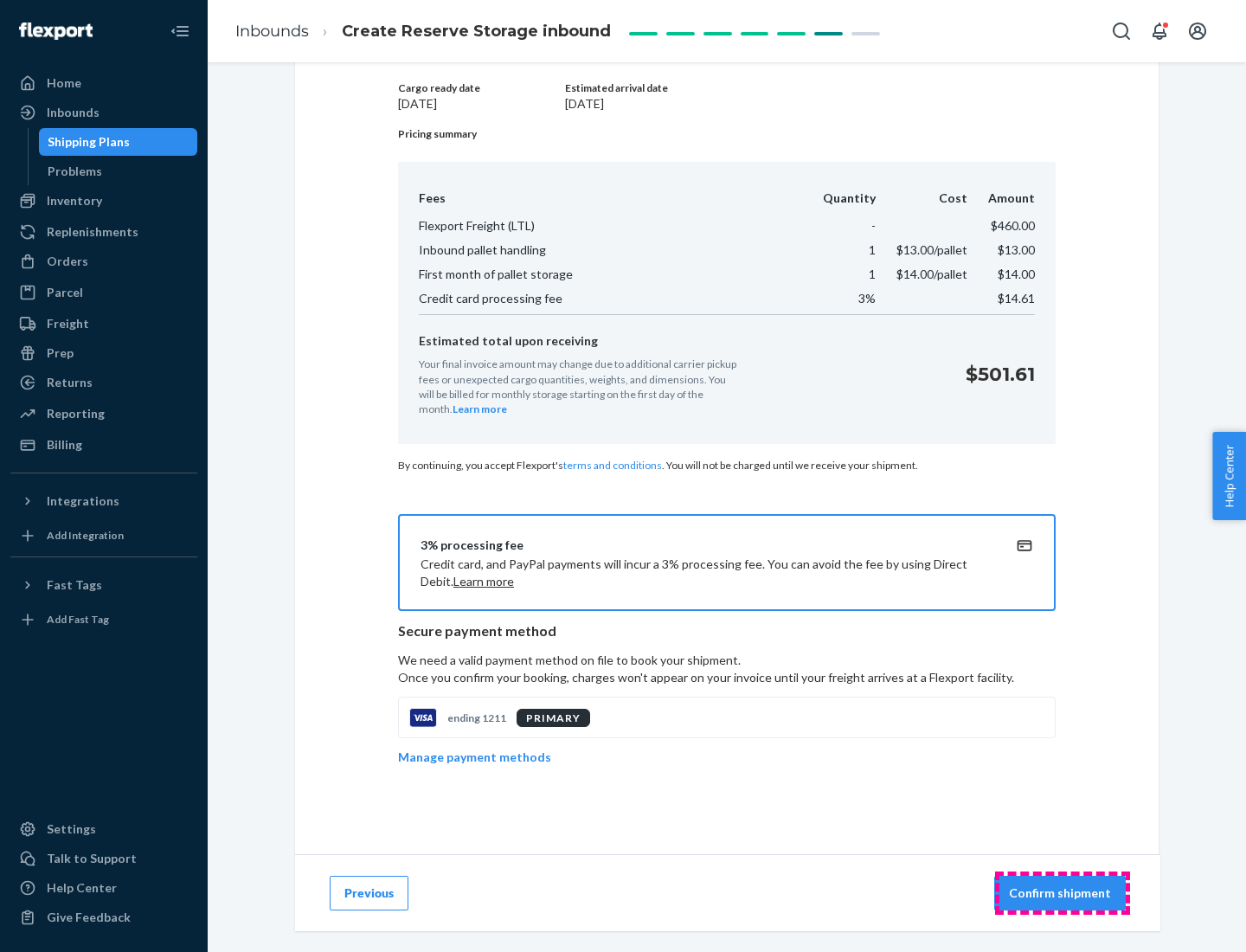
click at [1062, 894] on p "Confirm shipment" at bounding box center [1060, 893] width 102 height 17
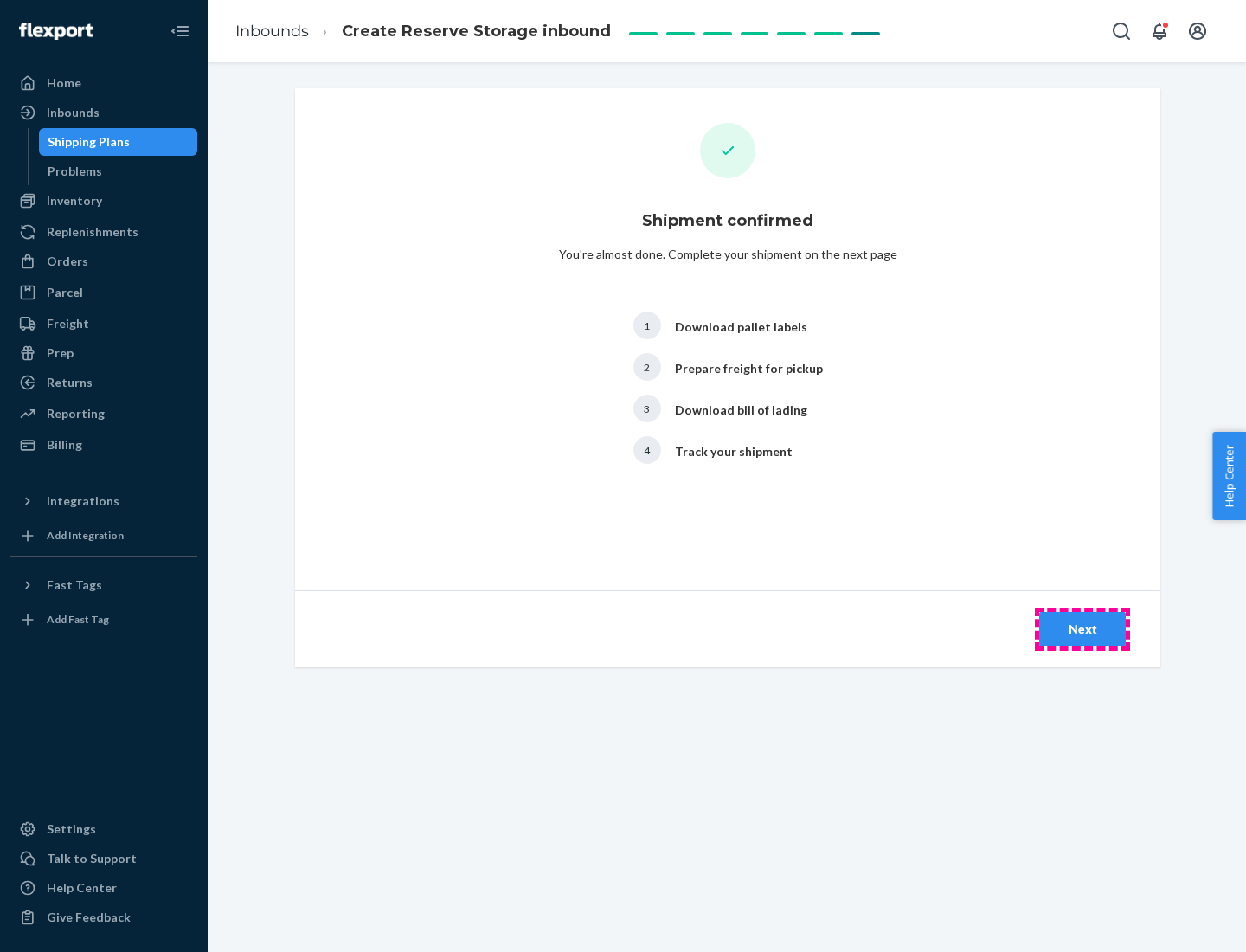
click at [1083, 629] on div "Next" at bounding box center [1083, 629] width 57 height 17
